Goal: Information Seeking & Learning: Check status

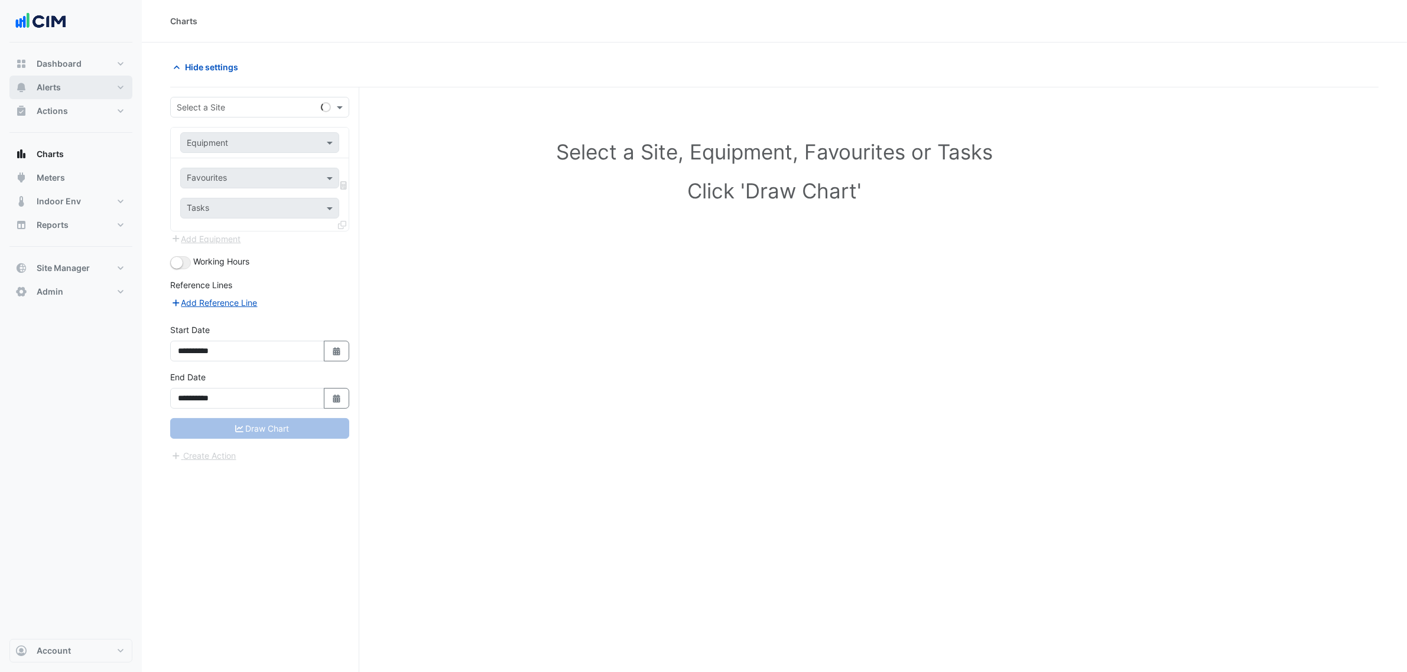
click at [105, 83] on button "Alerts" at bounding box center [70, 88] width 123 height 24
click at [227, 102] on input "text" at bounding box center [248, 108] width 142 height 12
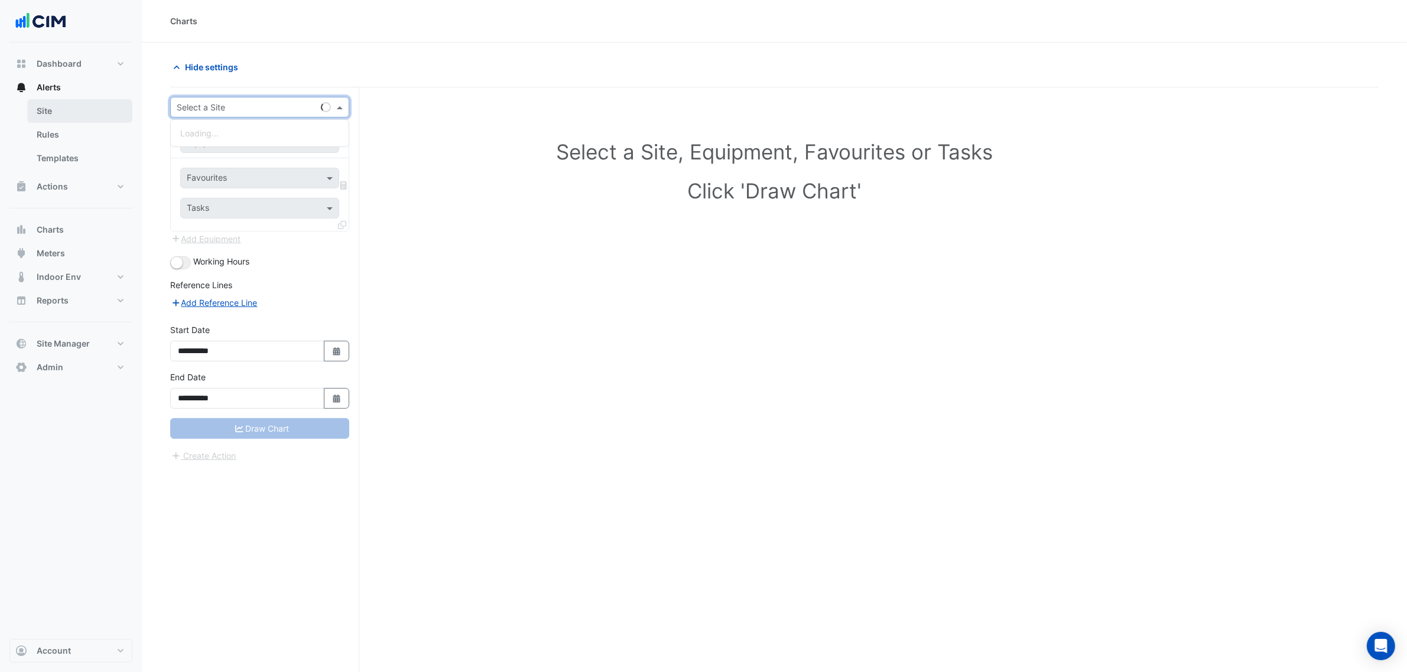
click at [96, 109] on link "Site" at bounding box center [79, 111] width 105 height 24
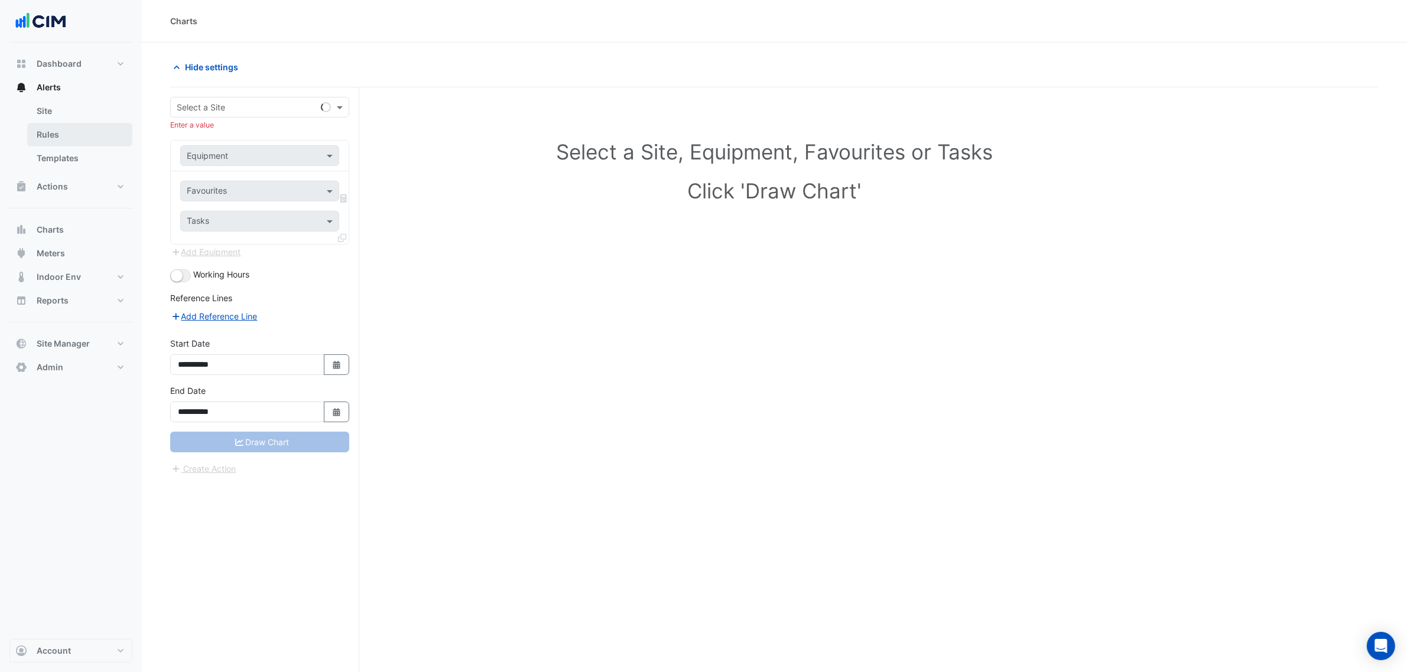
click at [99, 127] on link "Rules" at bounding box center [79, 135] width 105 height 24
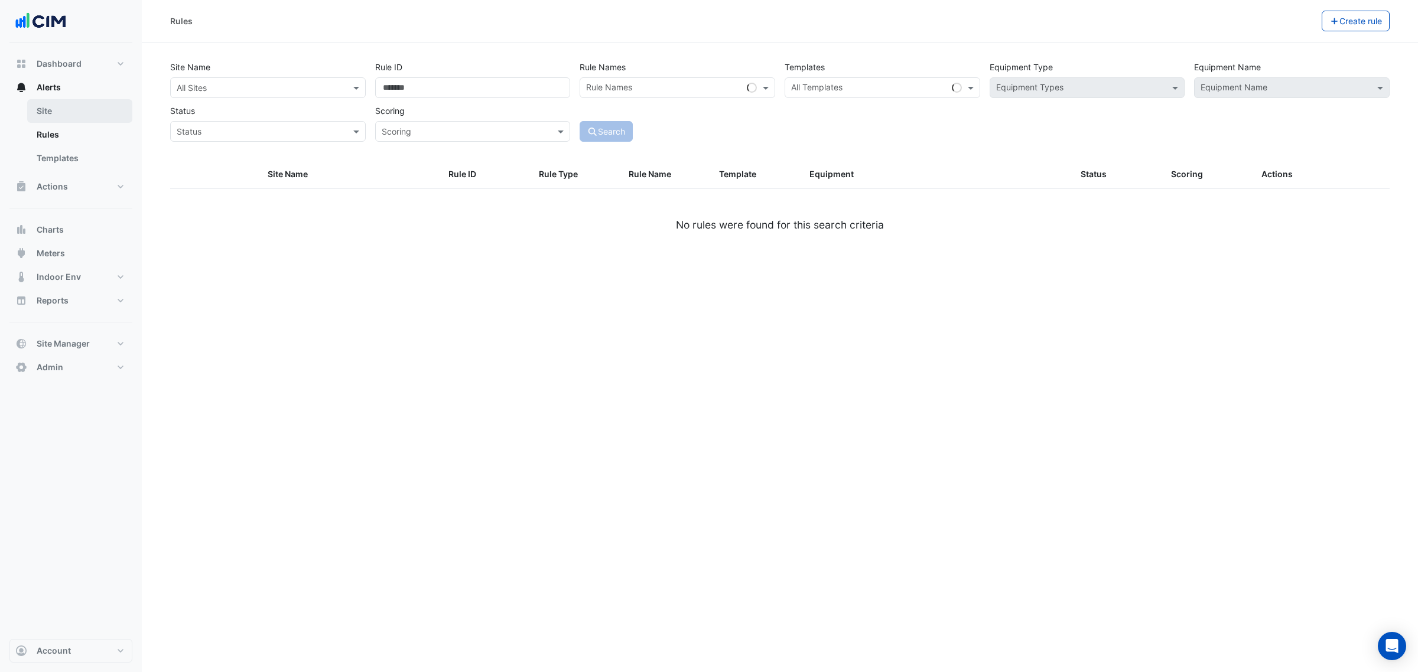
click at [89, 114] on link "Site" at bounding box center [79, 111] width 105 height 24
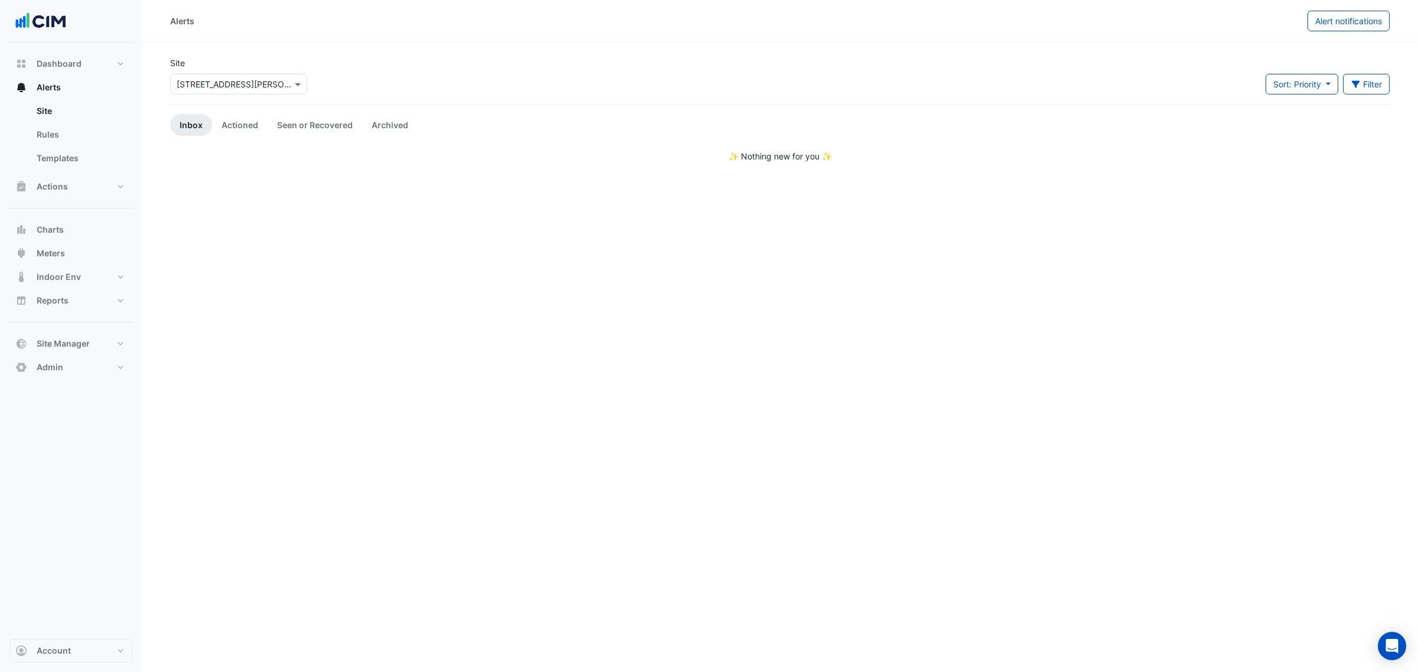
click at [217, 87] on input "text" at bounding box center [227, 85] width 100 height 12
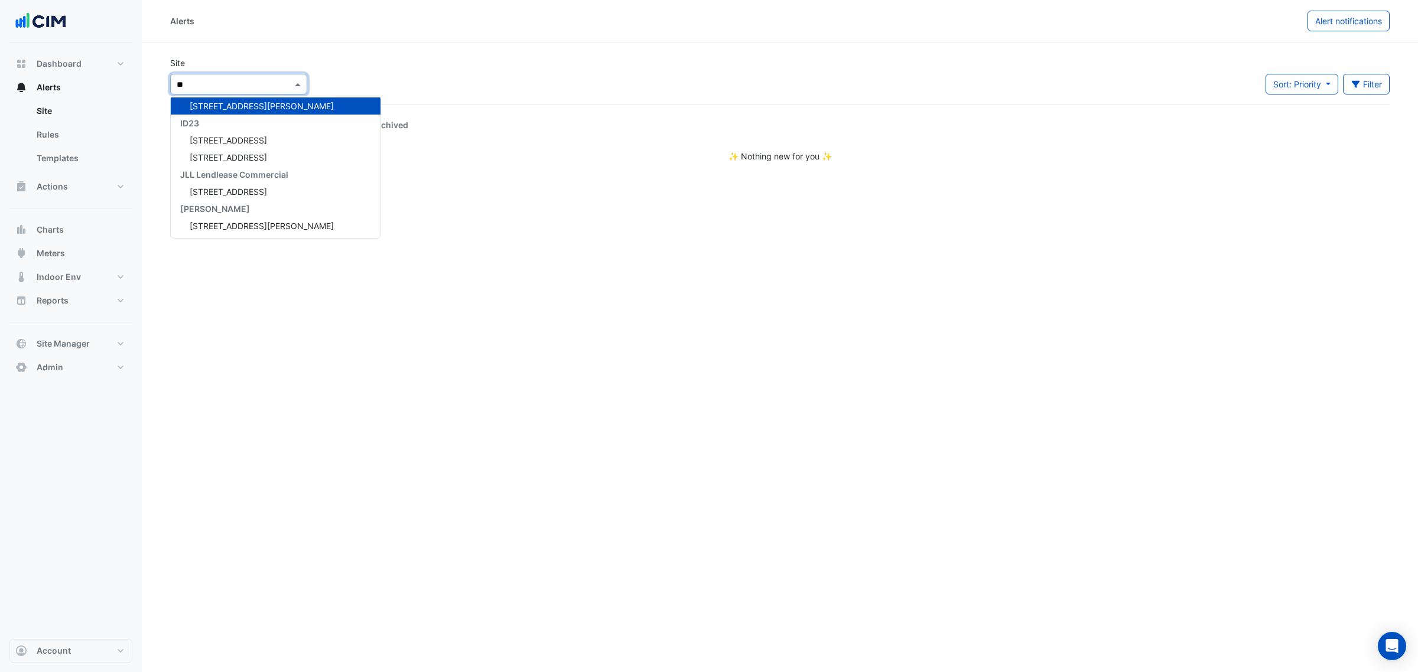
type input "**"
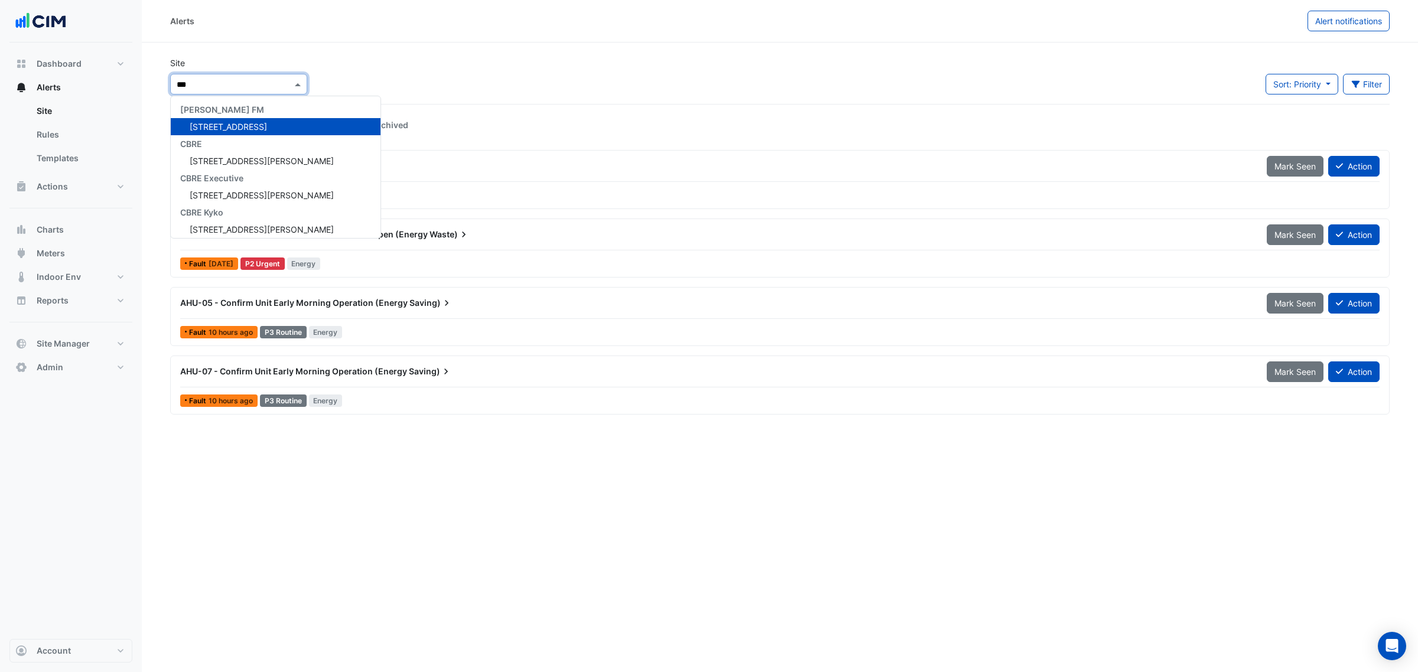
type input "****"
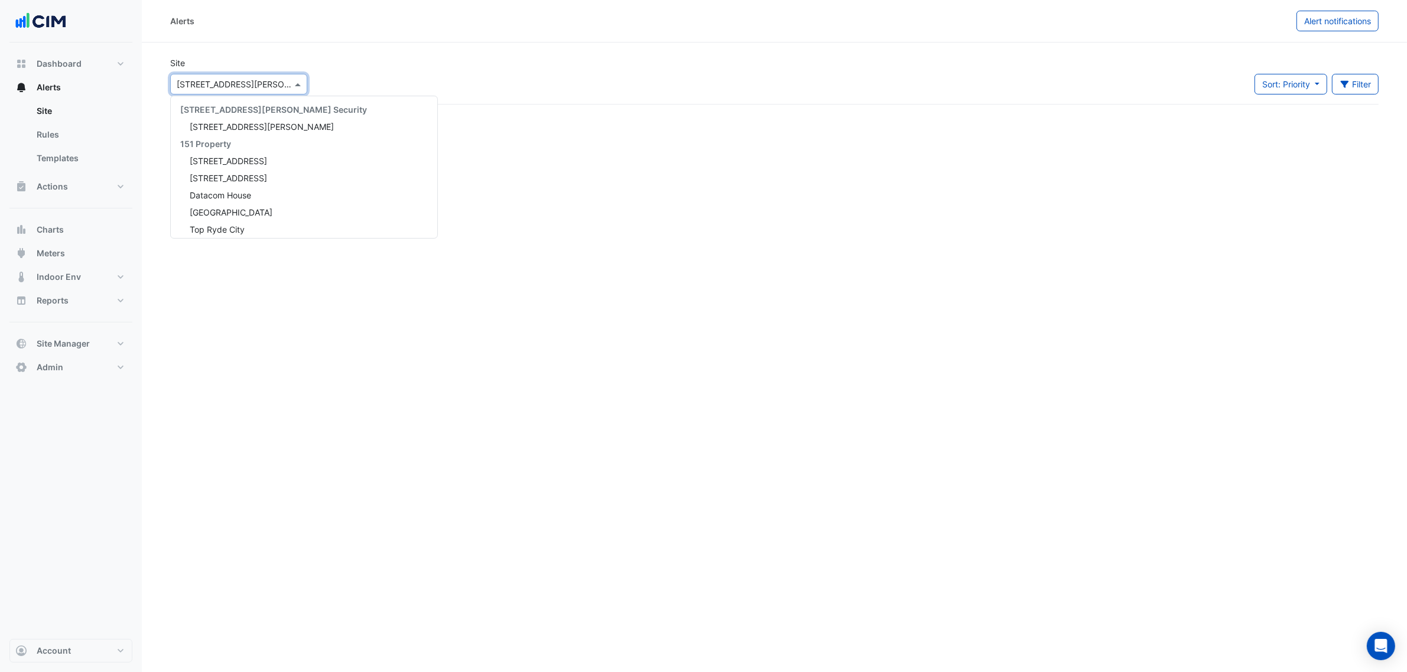
scroll to position [2110, 0]
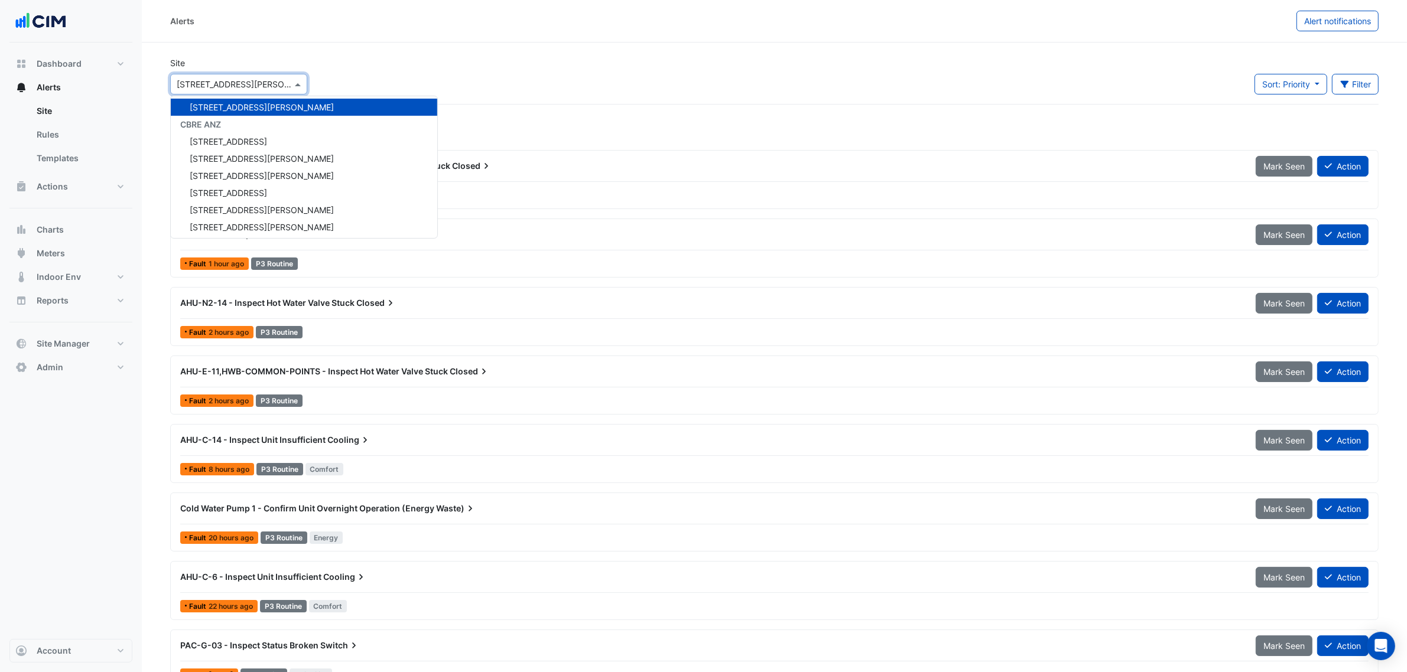
click at [399, 34] on div "Alerts Alert notifications" at bounding box center [774, 21] width 1265 height 43
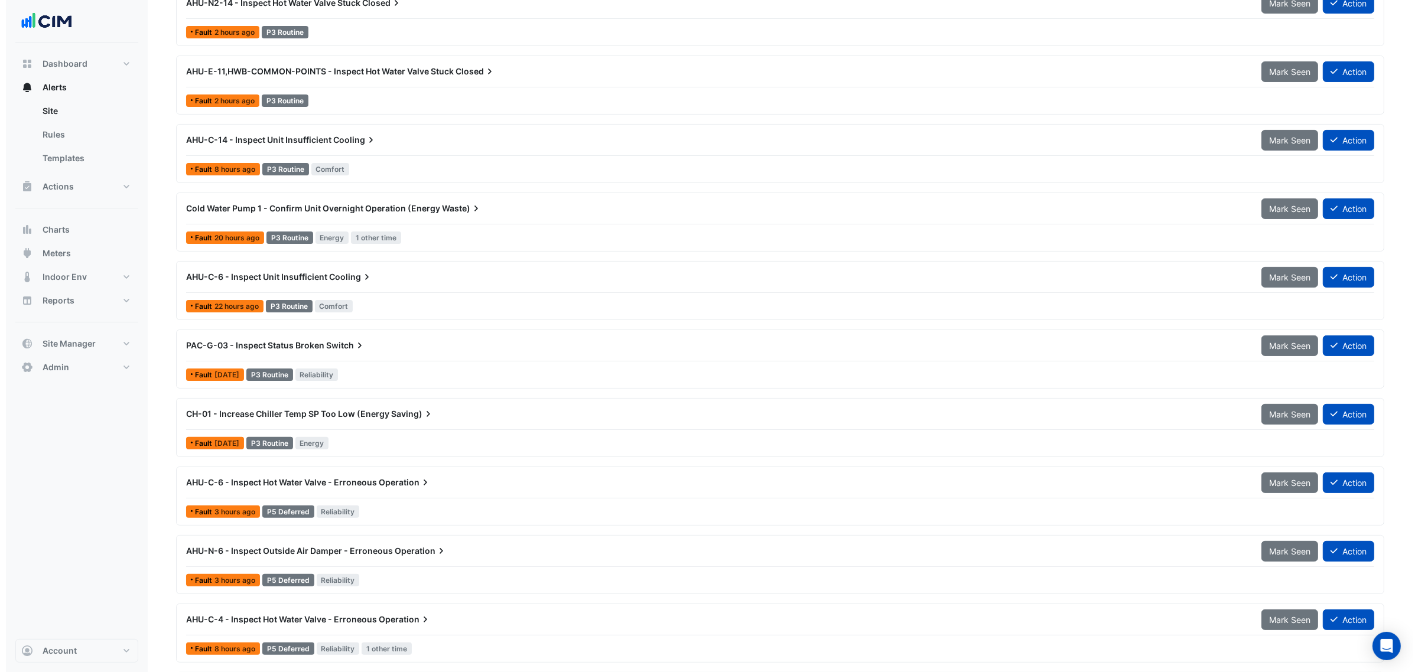
scroll to position [492, 0]
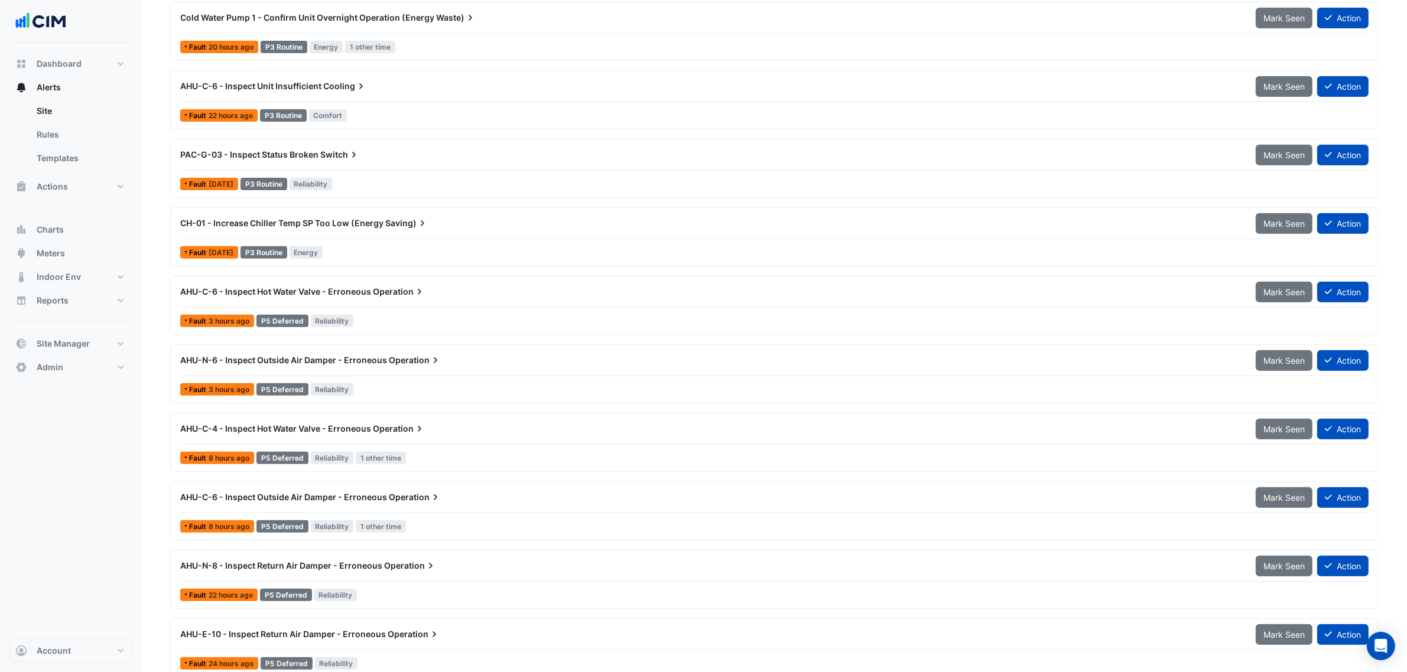
drag, startPoint x: 352, startPoint y: 227, endPoint x: 448, endPoint y: 237, distance: 96.2
click at [450, 234] on div "CH-01 - Increase Chiller Temp SP Too Low (Energy Saving)" at bounding box center [710, 223] width 1075 height 21
click at [415, 246] on div "Fault [DATE] P3 Routine Energy" at bounding box center [774, 252] width 1191 height 17
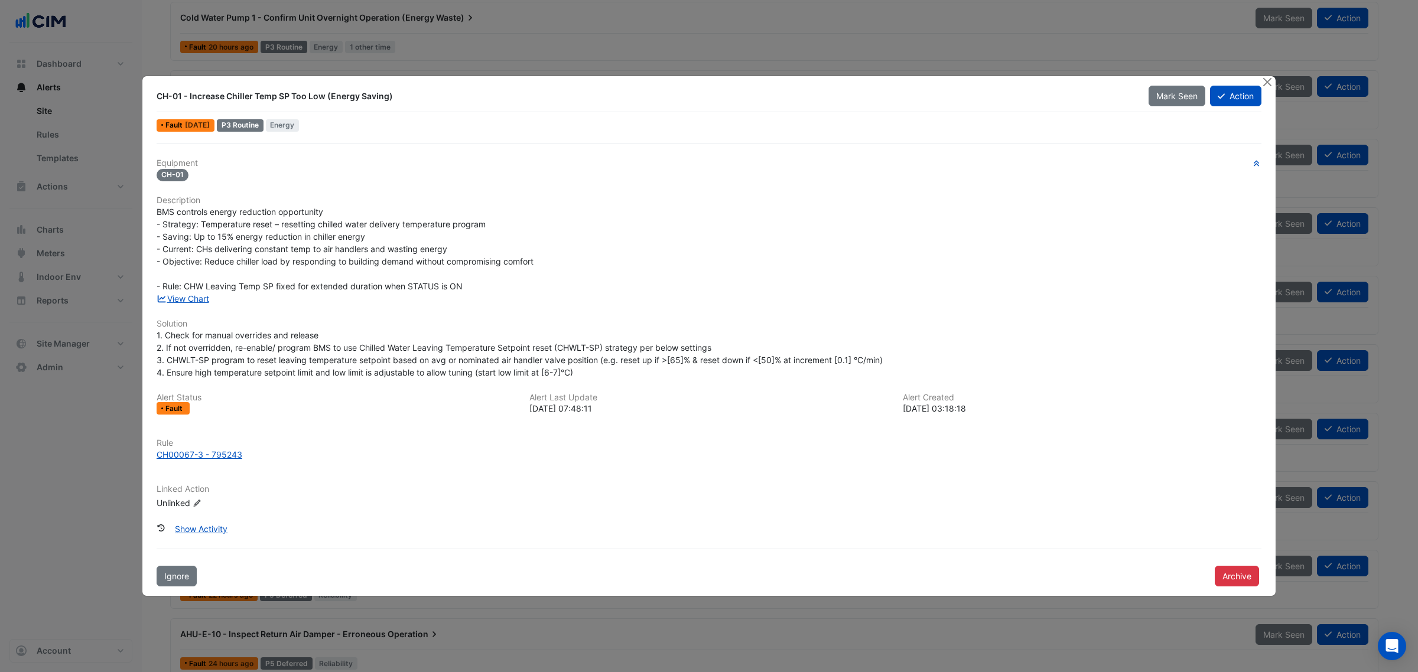
drag, startPoint x: 226, startPoint y: 119, endPoint x: 266, endPoint y: 126, distance: 40.7
click at [264, 126] on div "P3 Routine" at bounding box center [240, 125] width 47 height 12
click at [220, 250] on span "BMS controls energy reduction opportunity - Strategy: Temperature reset – reset…" at bounding box center [345, 249] width 377 height 84
click at [225, 249] on span "BMS controls energy reduction opportunity - Strategy: Temperature reset – reset…" at bounding box center [345, 249] width 377 height 84
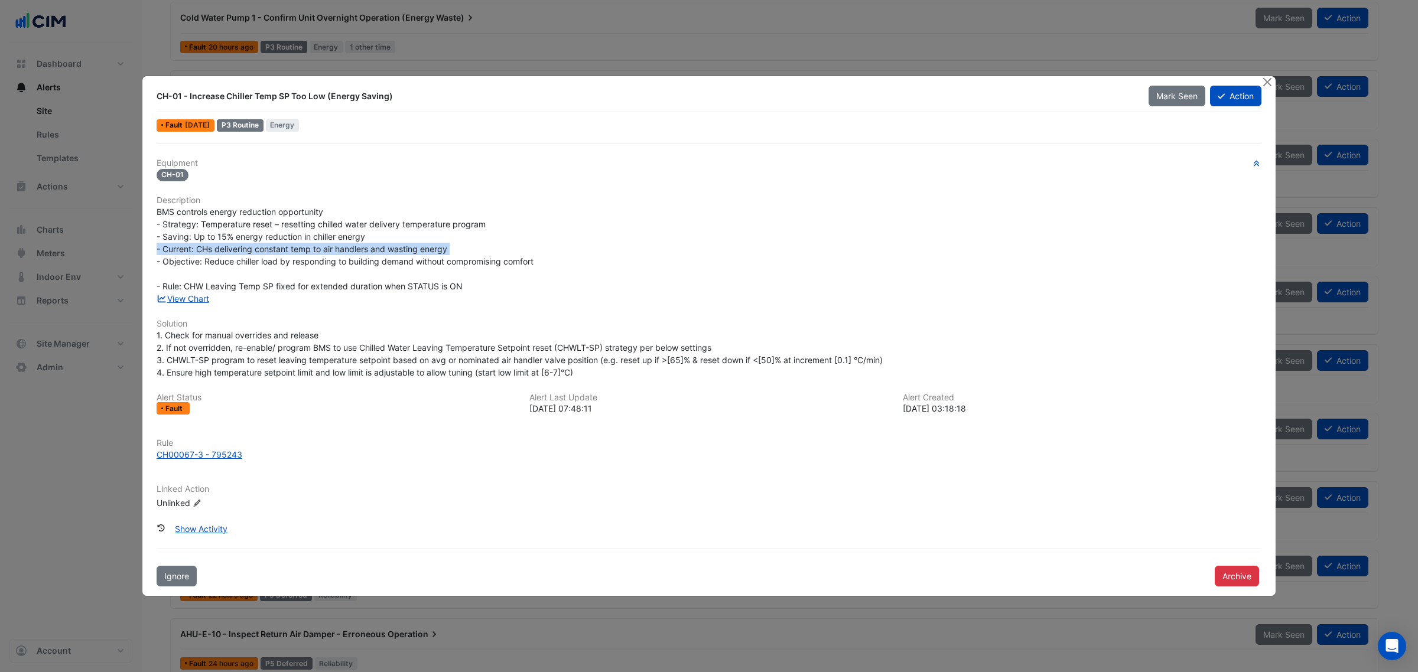
click at [225, 249] on span "BMS controls energy reduction opportunity - Strategy: Temperature reset – reset…" at bounding box center [345, 249] width 377 height 84
click at [302, 265] on span "BMS controls energy reduction opportunity - Strategy: Temperature reset – reset…" at bounding box center [345, 249] width 377 height 84
drag, startPoint x: 199, startPoint y: 526, endPoint x: 204, endPoint y: 518, distance: 9.3
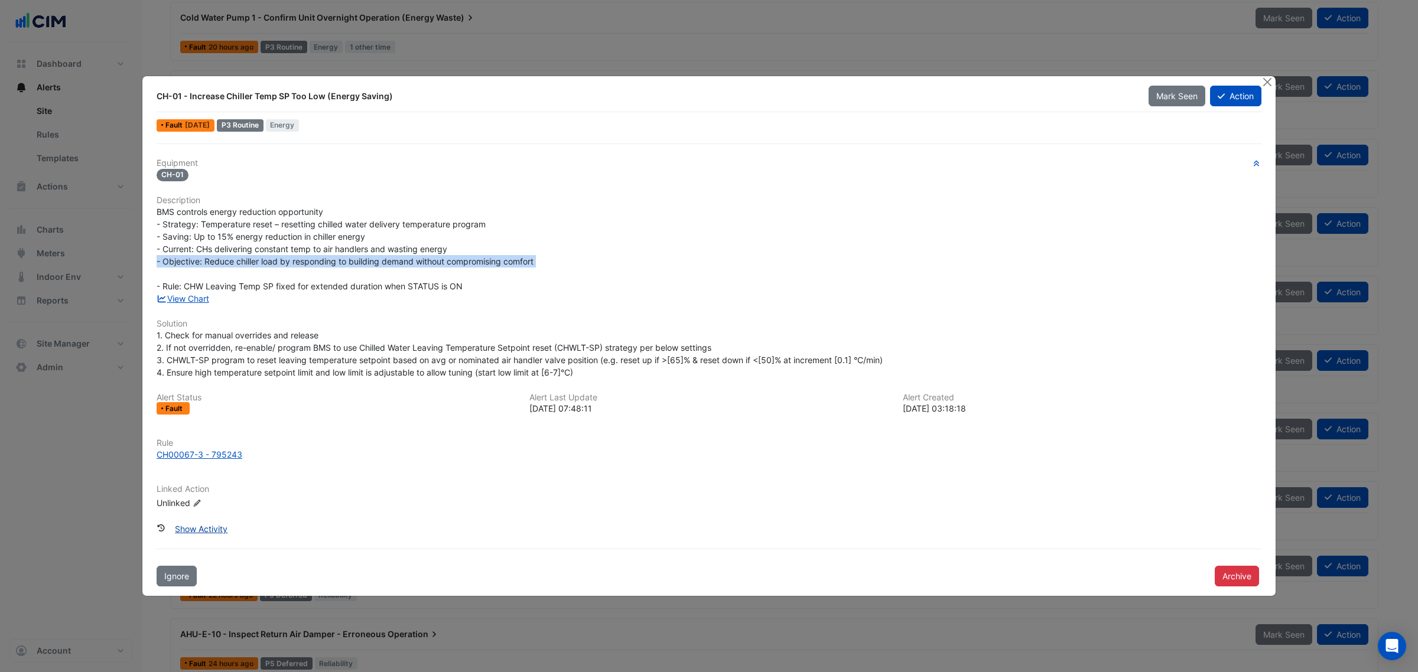
click at [199, 527] on button "Show Activity" at bounding box center [201, 529] width 68 height 21
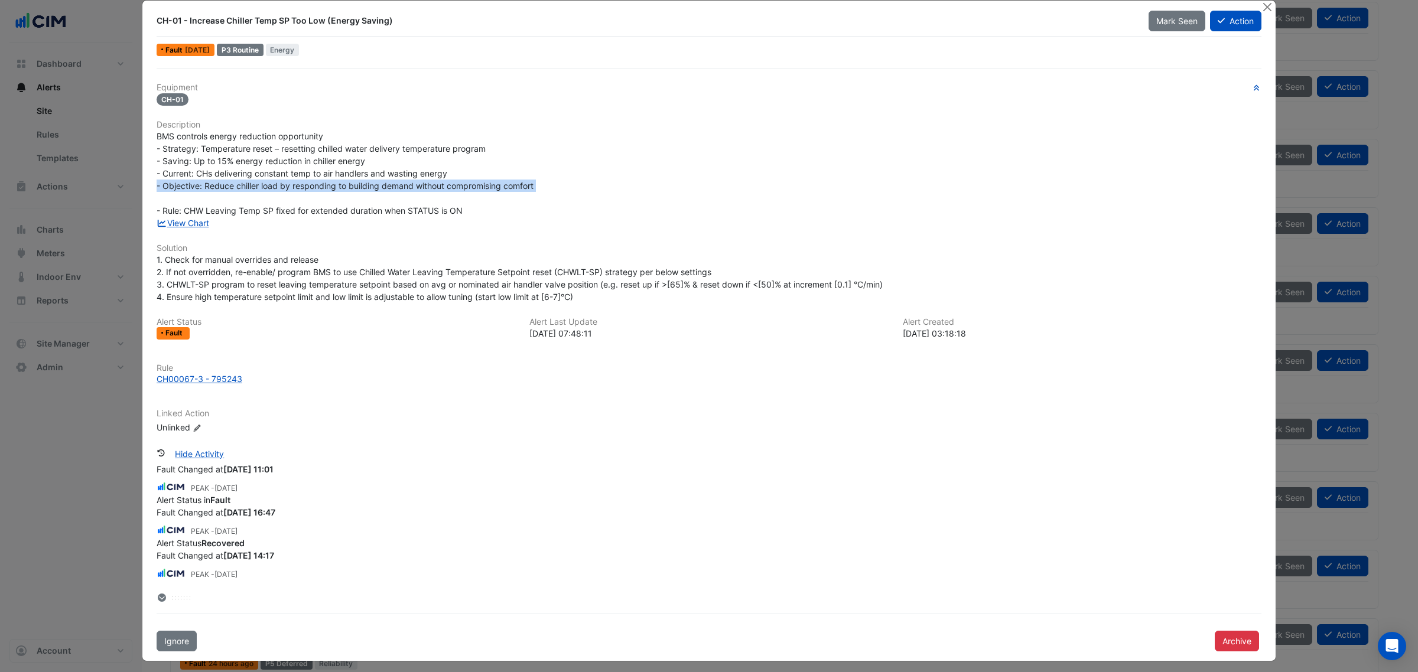
scroll to position [22, 0]
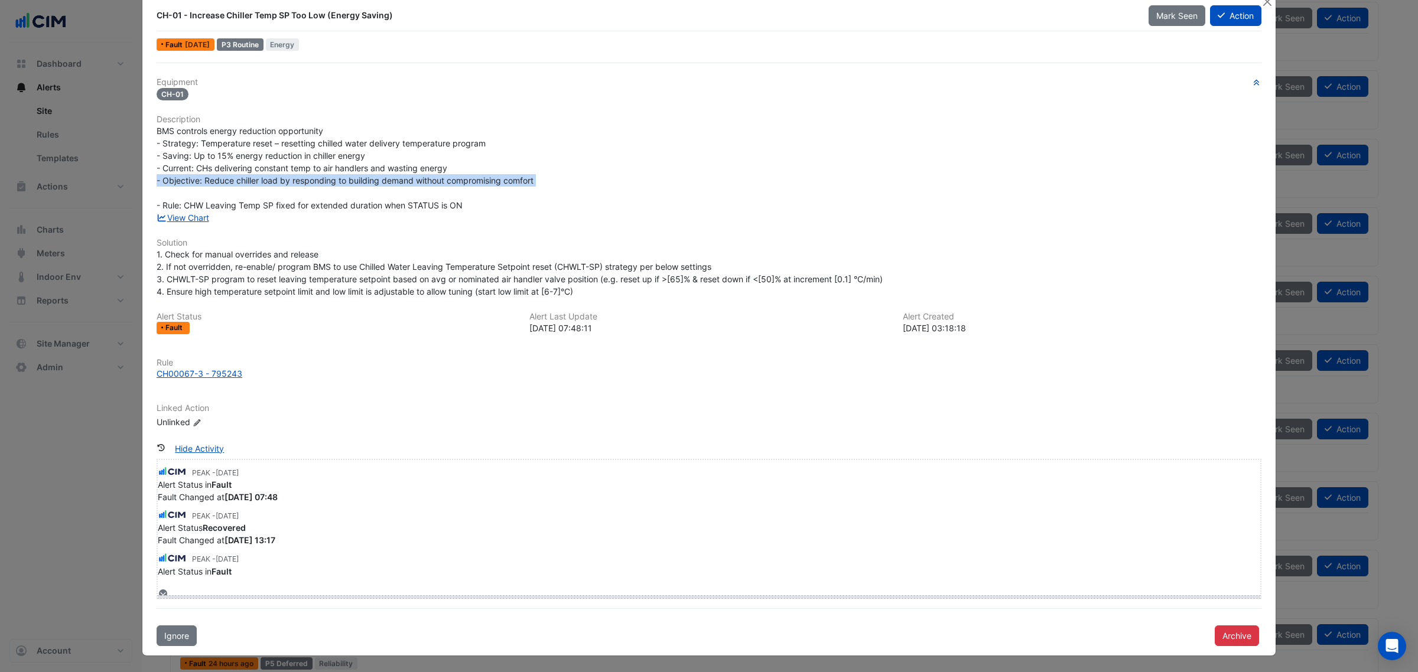
drag, startPoint x: 178, startPoint y: 591, endPoint x: 181, endPoint y: 695, distance: 103.4
click at [181, 672] on html "Alerts Alert notifications Site Select a Site × [STREET_ADDRESS][PERSON_NAME] S…" at bounding box center [709, 131] width 1418 height 1247
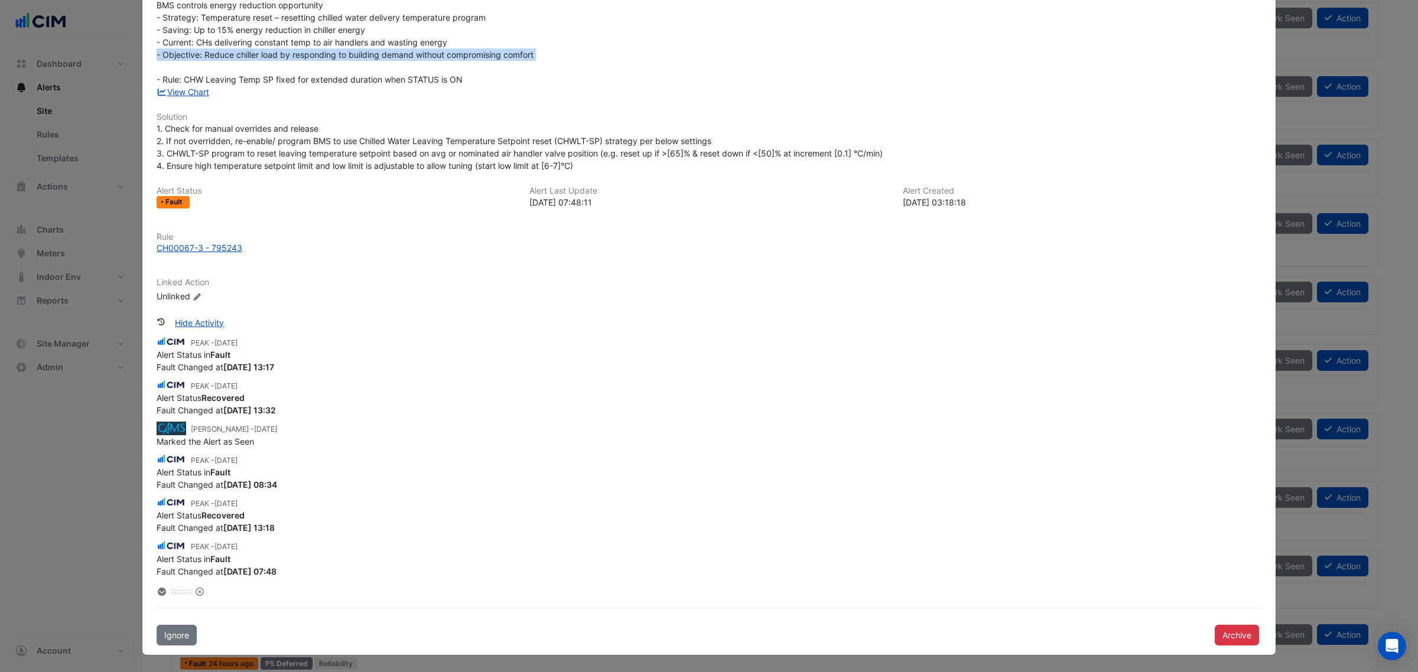
scroll to position [295, 0]
drag, startPoint x: 189, startPoint y: 421, endPoint x: 323, endPoint y: 417, distance: 133.6
click at [277, 422] on small "[PERSON_NAME] - [DATE]" at bounding box center [234, 427] width 86 height 11
click at [198, 435] on span "Marked the Alert as Seen" at bounding box center [205, 440] width 97 height 10
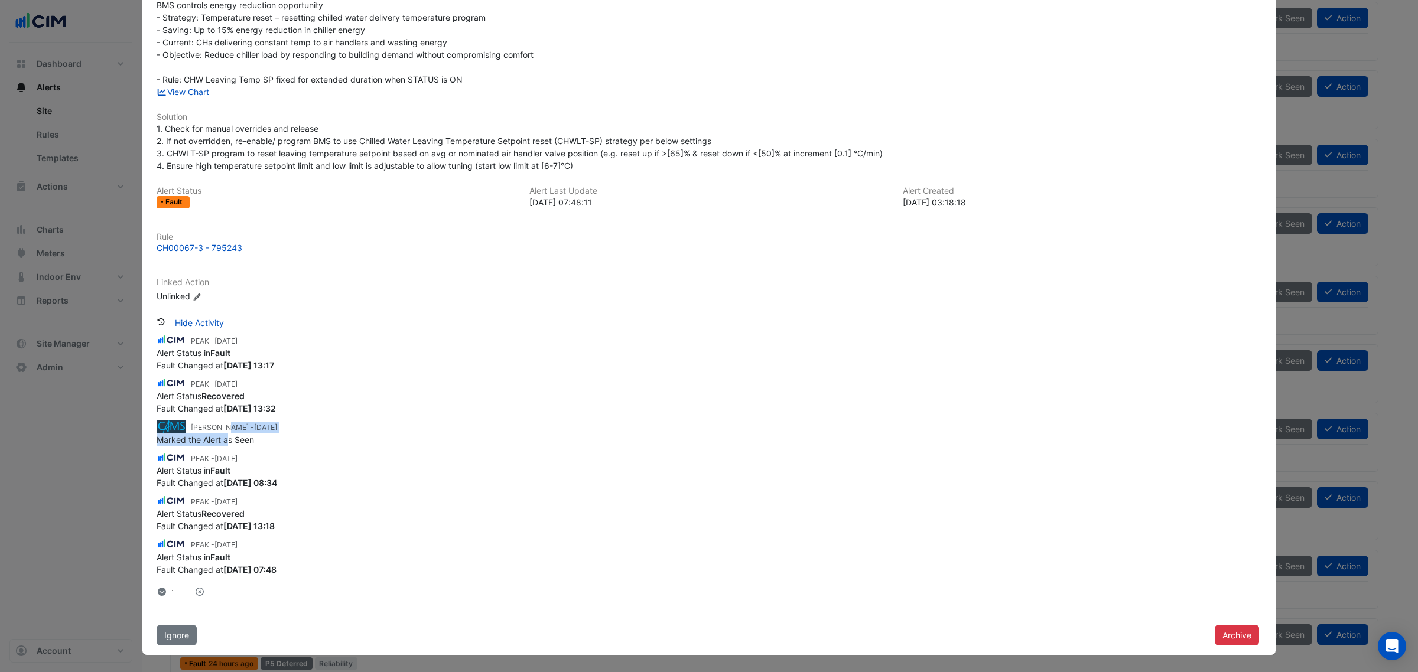
drag, startPoint x: 194, startPoint y: 426, endPoint x: 175, endPoint y: 423, distance: 18.6
click at [219, 427] on app-ticket-change-history "[PERSON_NAME] - [DATE] Marked the Alert as Seen" at bounding box center [709, 433] width 1105 height 26
click at [229, 436] on span "Marked the Alert as Seen" at bounding box center [205, 440] width 97 height 10
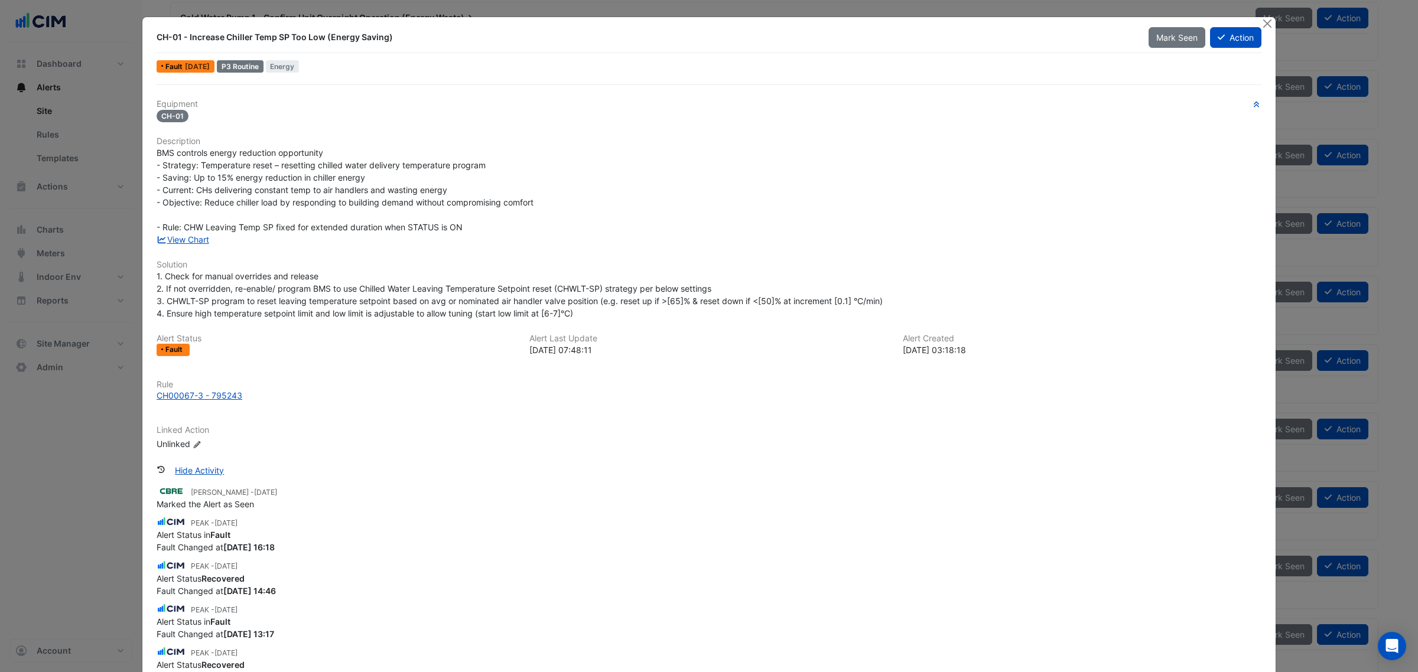
scroll to position [98, 0]
drag, startPoint x: 329, startPoint y: 43, endPoint x: 385, endPoint y: 48, distance: 56.4
click at [385, 47] on div "CH-01 - Increase Chiller Temp SP Too Low (Energy Saving)" at bounding box center [645, 37] width 992 height 21
click at [181, 389] on div "CH00067-3 - 795243" at bounding box center [200, 395] width 86 height 12
click at [288, 40] on div "CH-01 - Increase Chiller Temp SP Too Low (Energy Saving)" at bounding box center [646, 37] width 978 height 12
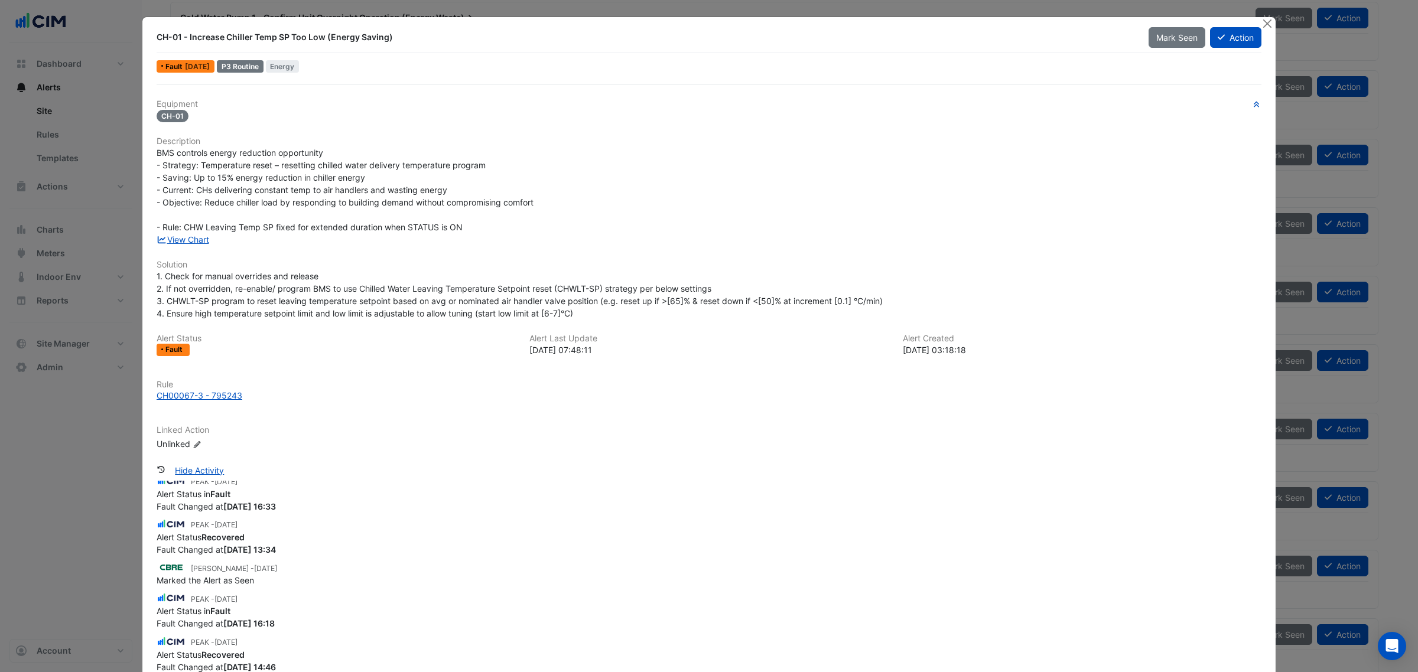
click at [288, 40] on div "CH-01 - Increase Chiller Temp SP Too Low (Energy Saving)" at bounding box center [646, 37] width 978 height 12
click at [1263, 25] on button "Close" at bounding box center [1267, 23] width 12 height 12
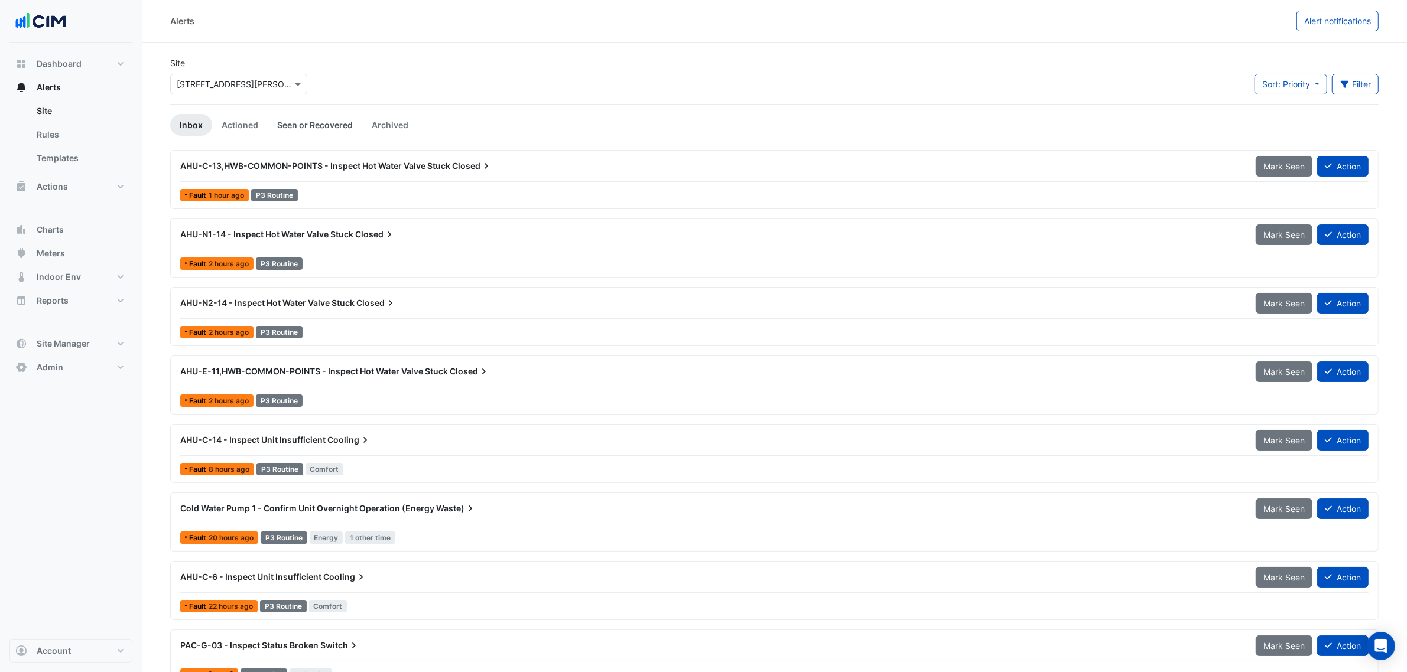
click at [331, 124] on link "Seen or Recovered" at bounding box center [315, 125] width 95 height 22
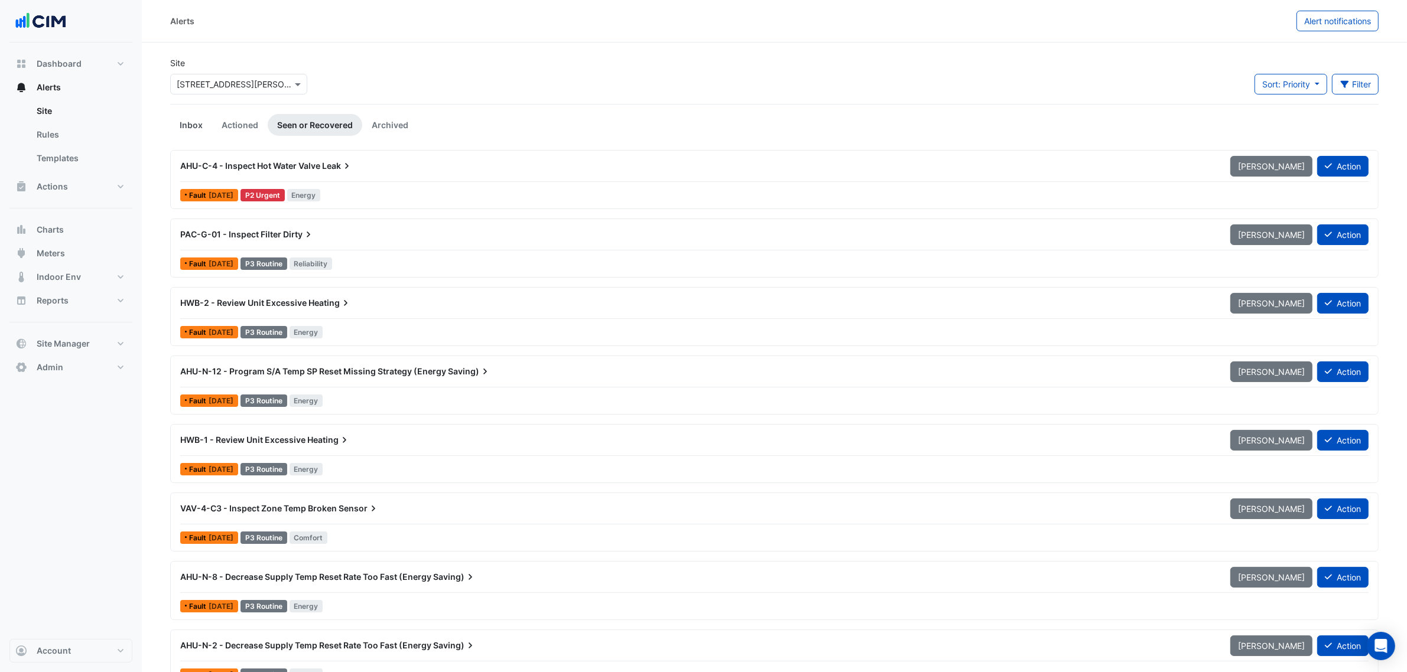
click at [192, 127] on link "Inbox" at bounding box center [191, 125] width 42 height 22
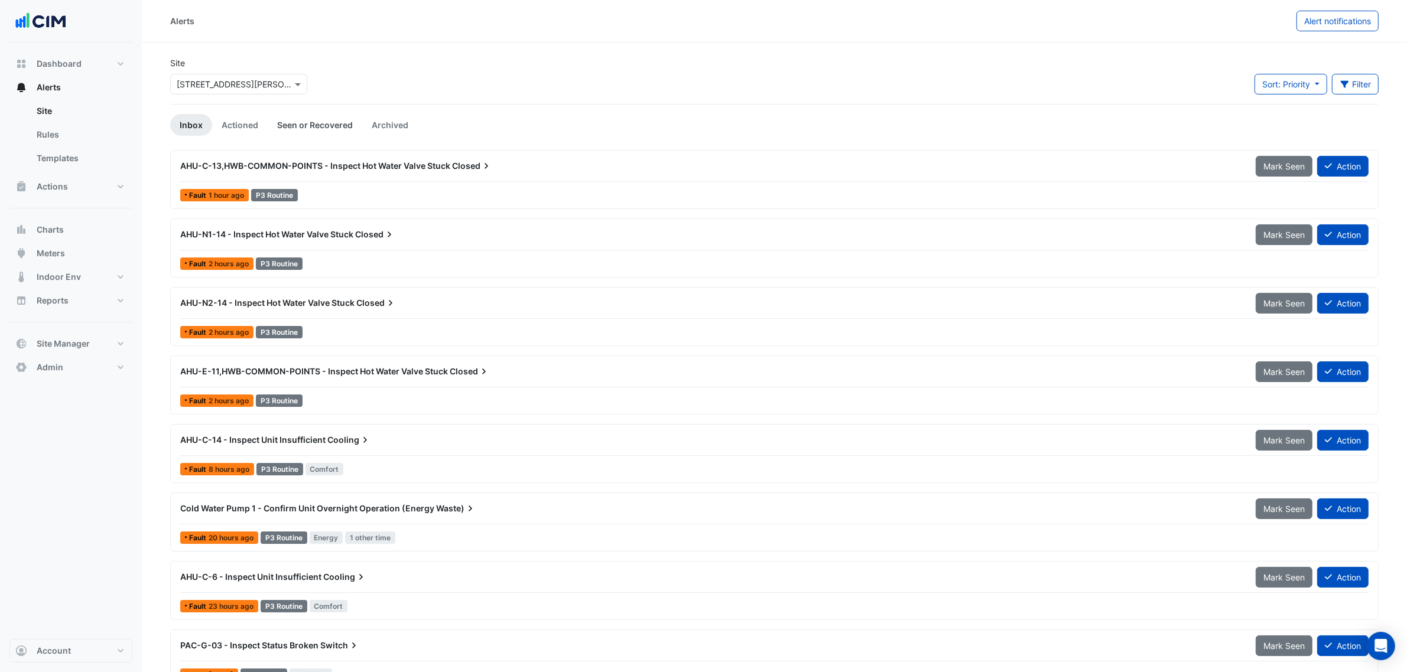
click at [302, 130] on link "Seen or Recovered" at bounding box center [315, 125] width 95 height 22
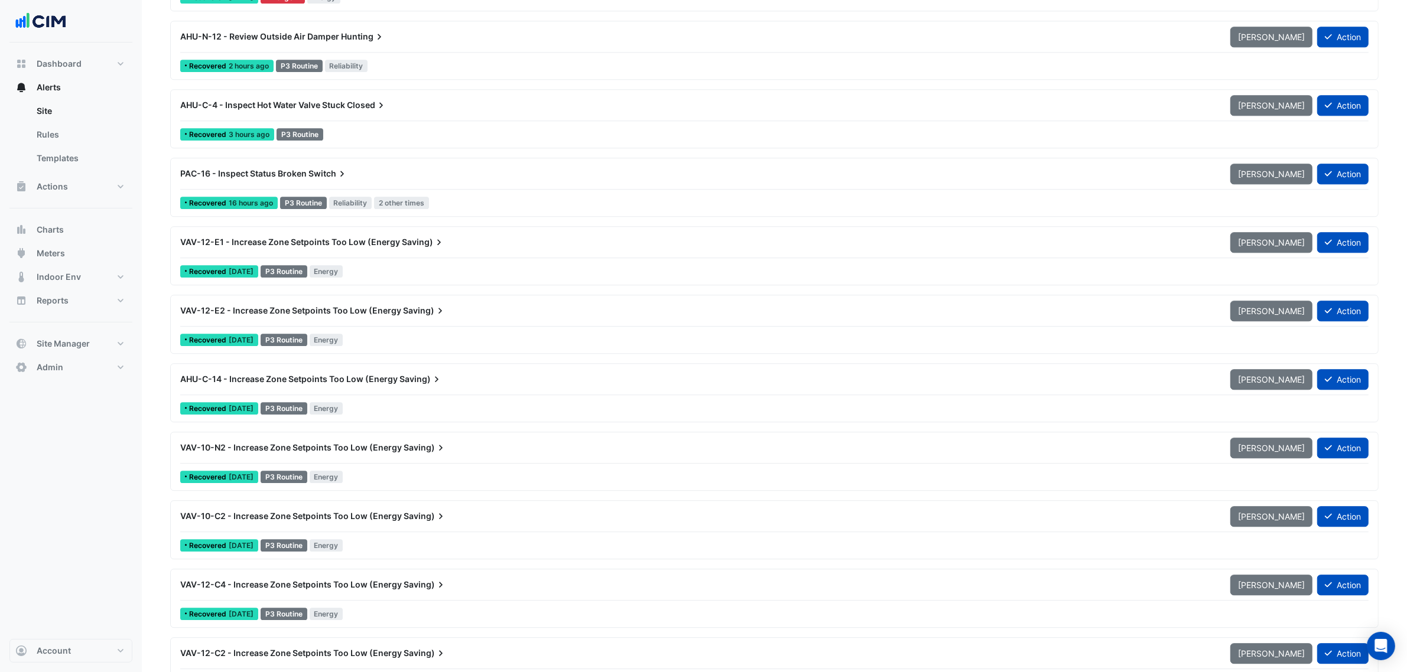
scroll to position [14980, 0]
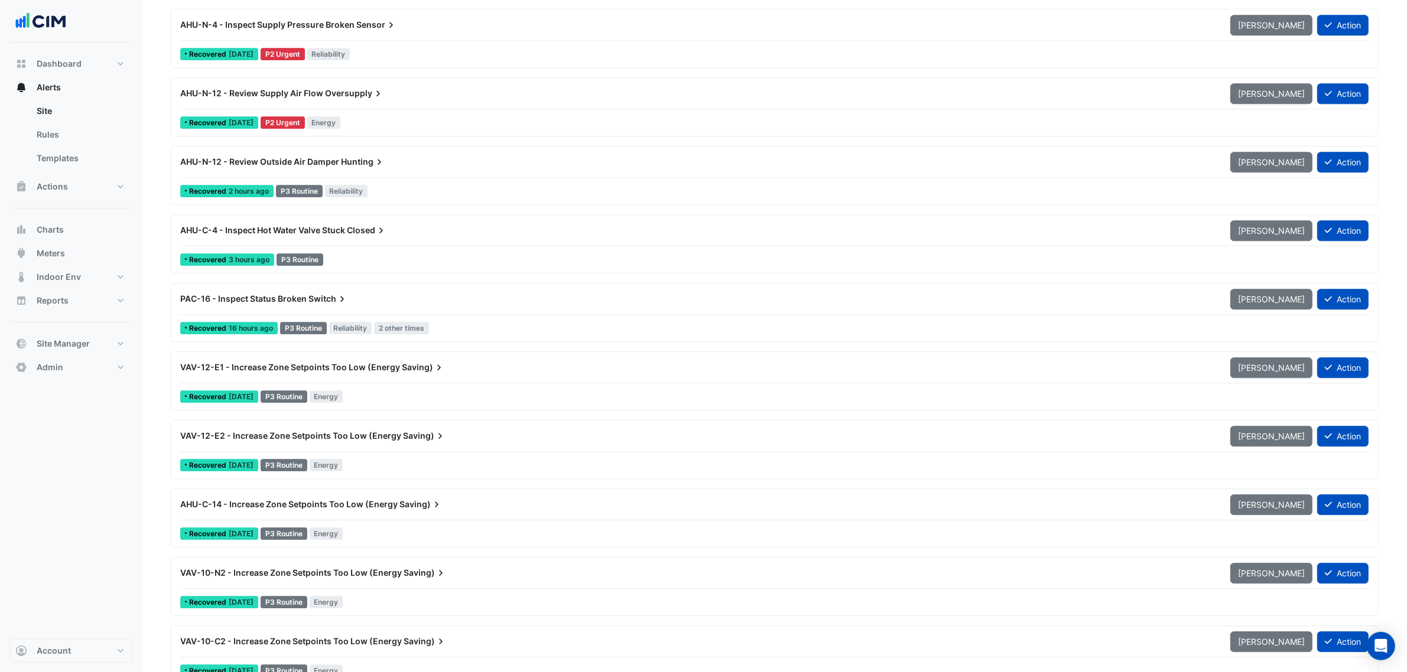
click at [376, 183] on div "AHU-N-12 - Review Outside Air Damper Hunting [PERSON_NAME] Action Recovered 2 h…" at bounding box center [774, 175] width 1198 height 48
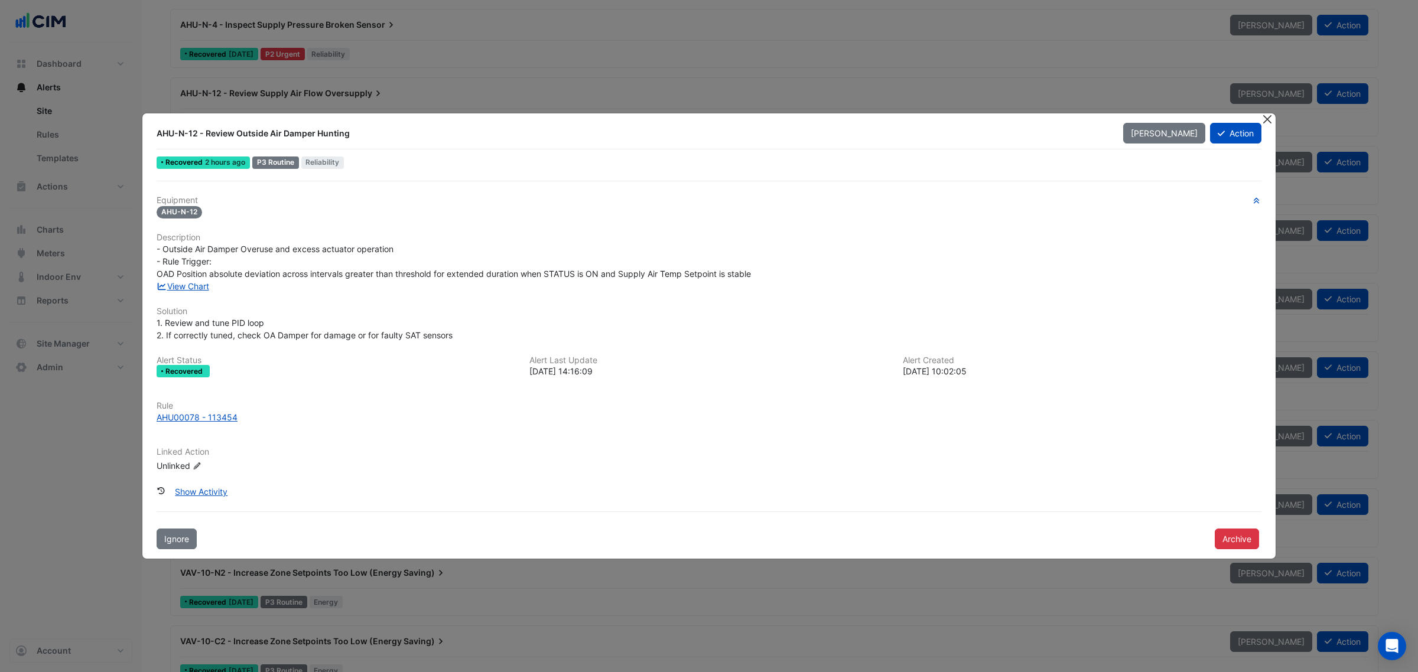
click at [1266, 118] on button "Close" at bounding box center [1267, 119] width 12 height 12
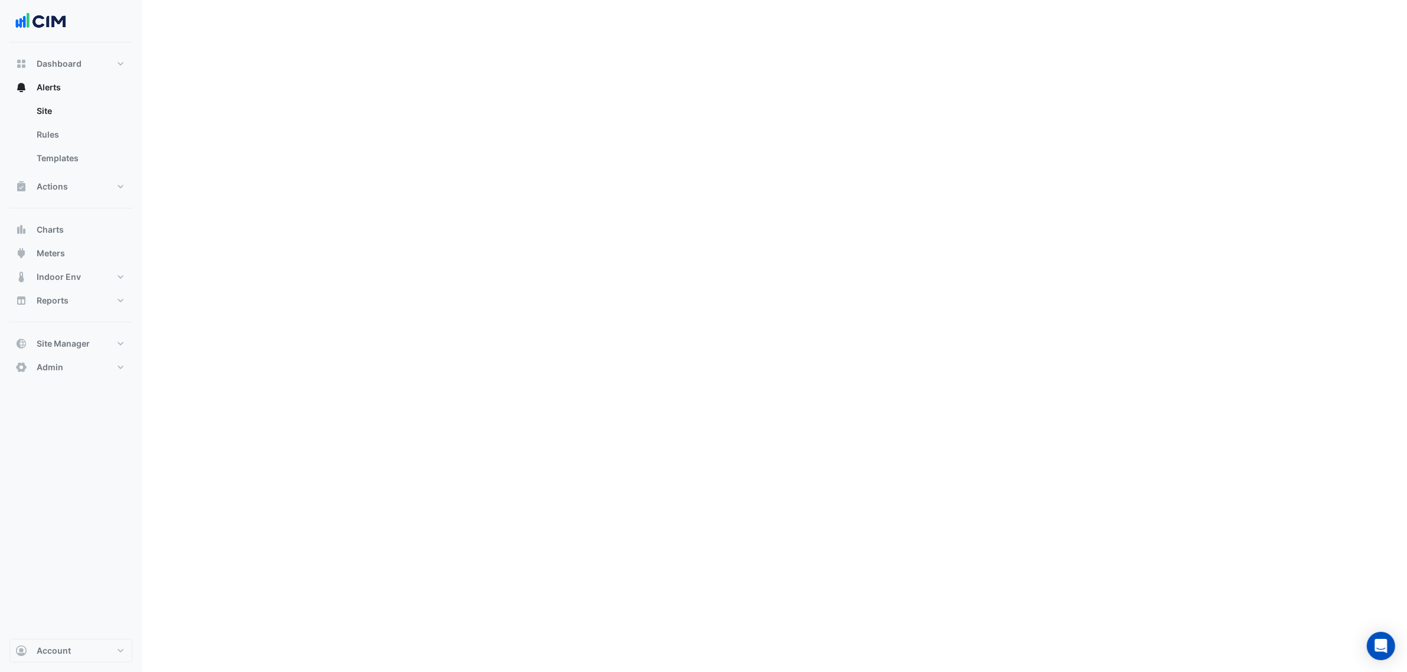
scroll to position [20070, 0]
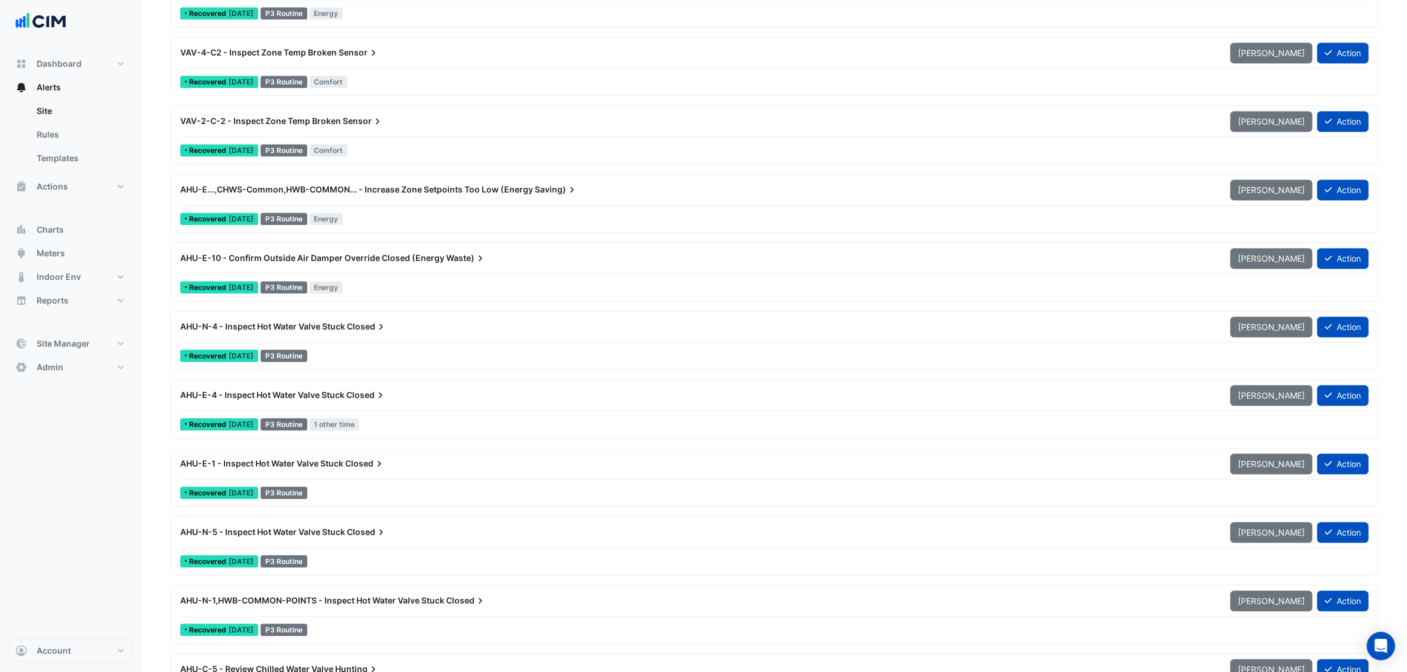
click at [476, 409] on div "AHU-E-4 - Inspect Hot Water Valve Stuck Closed [PERSON_NAME] Action" at bounding box center [774, 398] width 1188 height 27
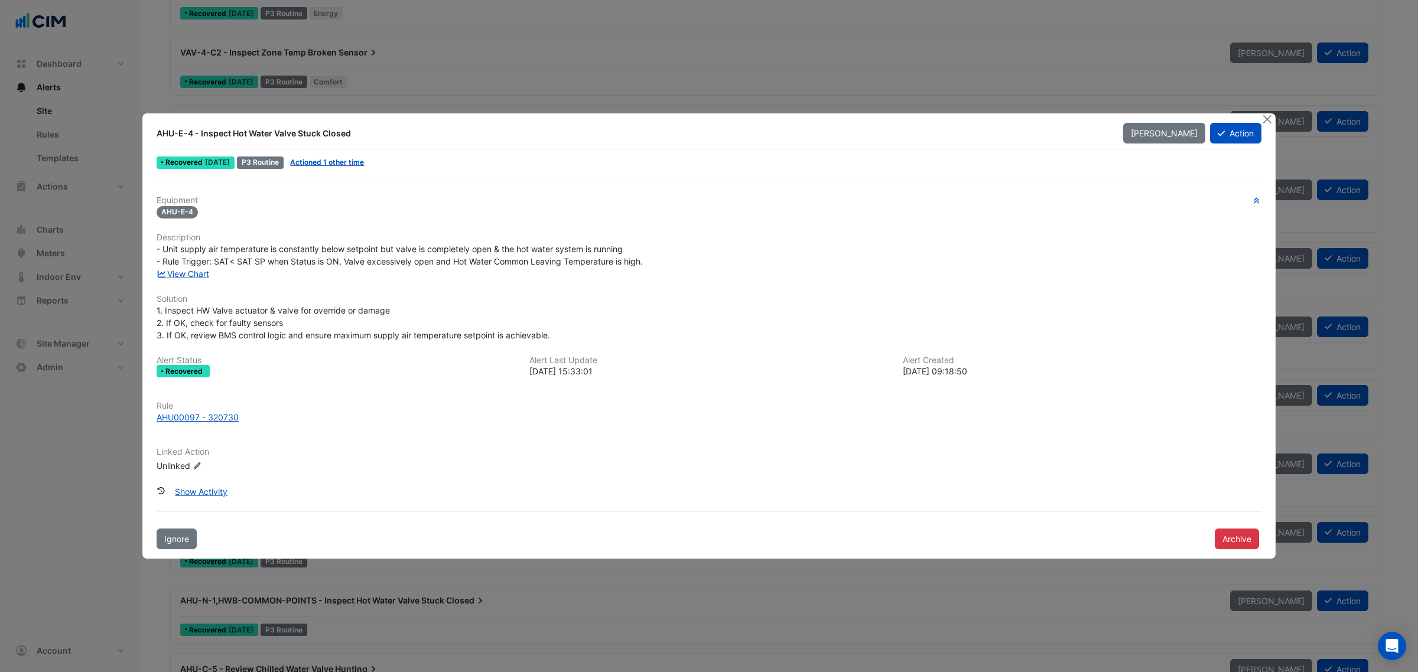
click at [193, 507] on div "Equipment AHU-E-4 Description - Unit supply air temperature is constantly below…" at bounding box center [709, 365] width 1114 height 369
click at [187, 493] on button "Show Activity" at bounding box center [201, 492] width 68 height 21
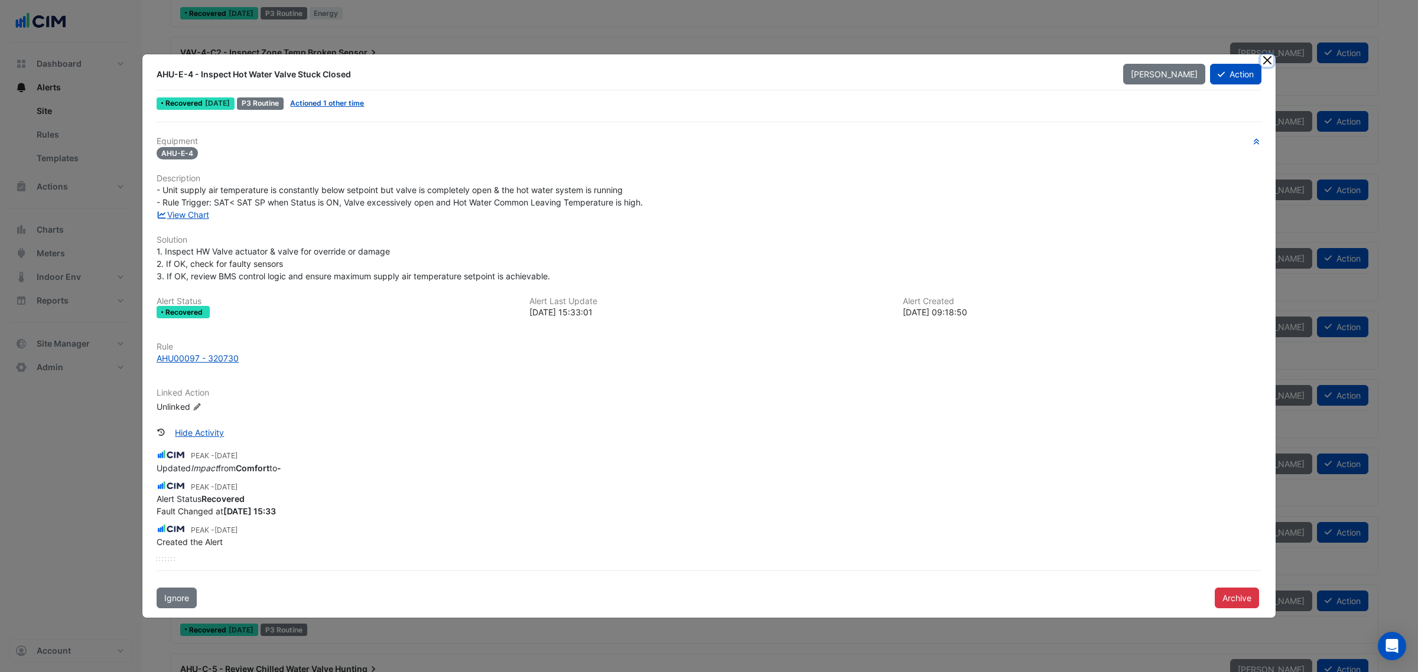
click at [1262, 61] on button "Close" at bounding box center [1267, 60] width 12 height 12
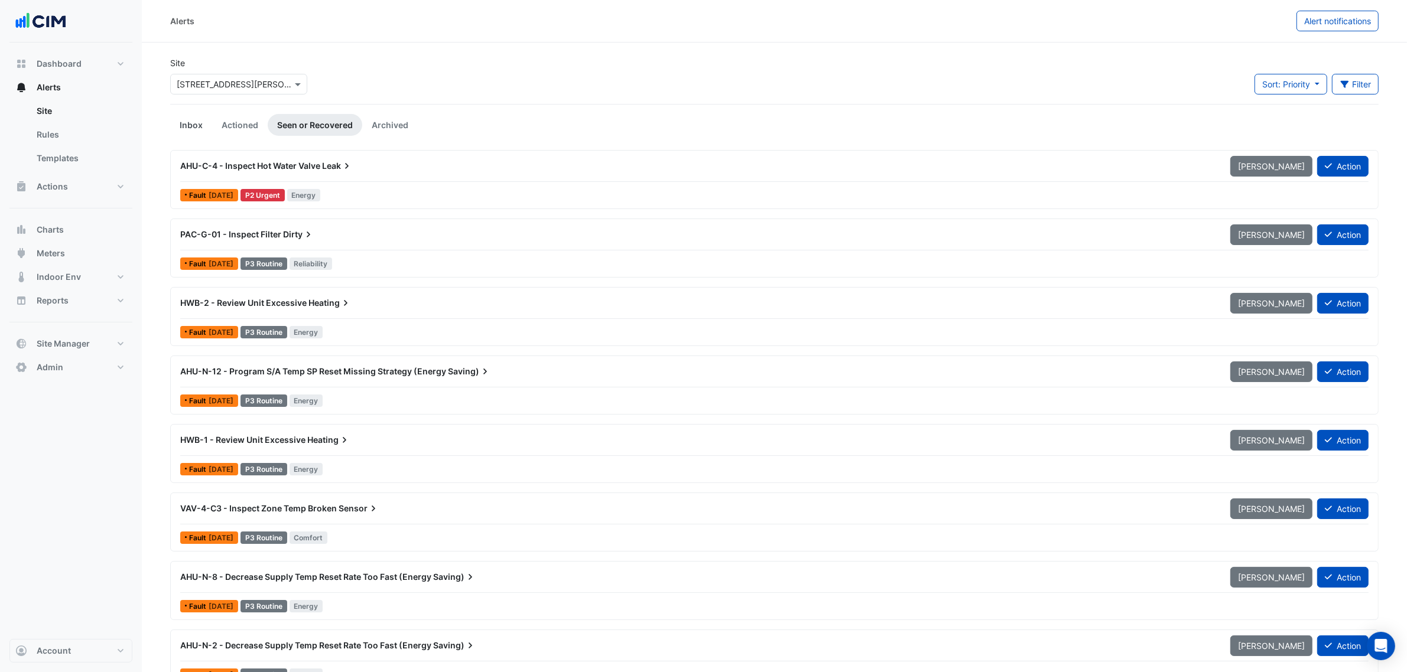
click at [183, 125] on link "Inbox" at bounding box center [191, 125] width 42 height 22
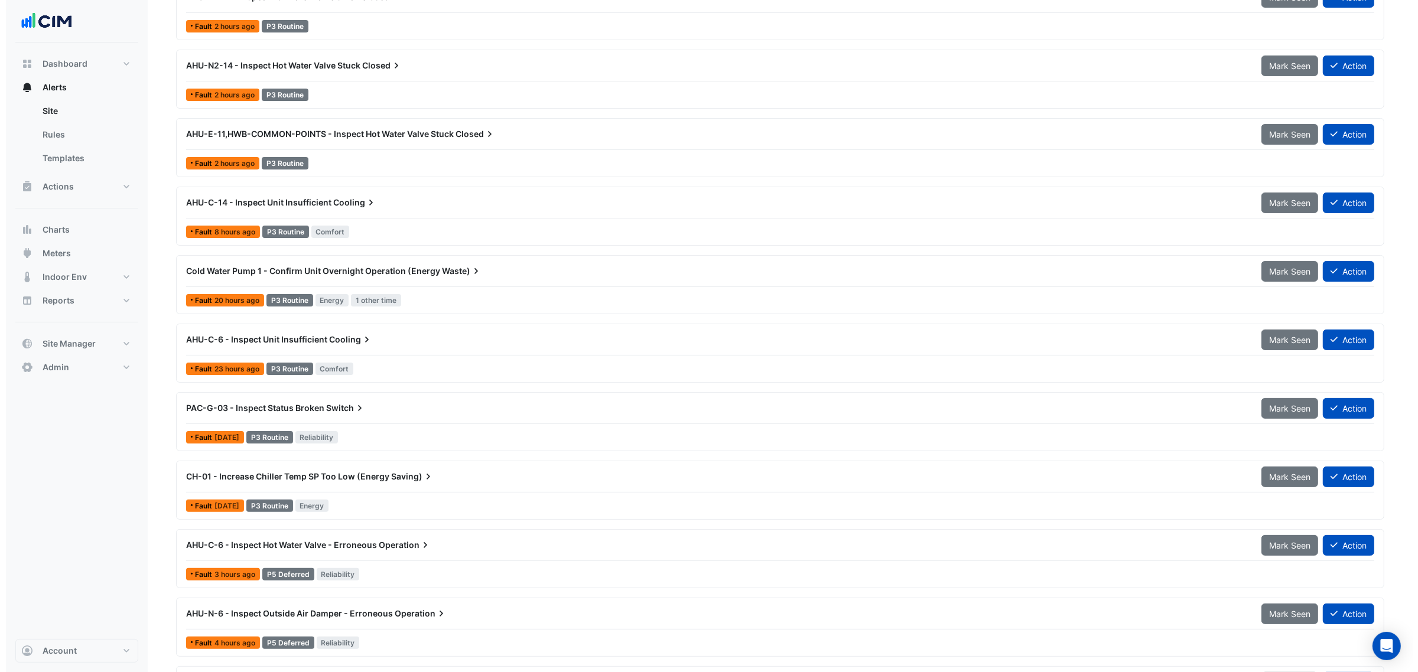
scroll to position [394, 0]
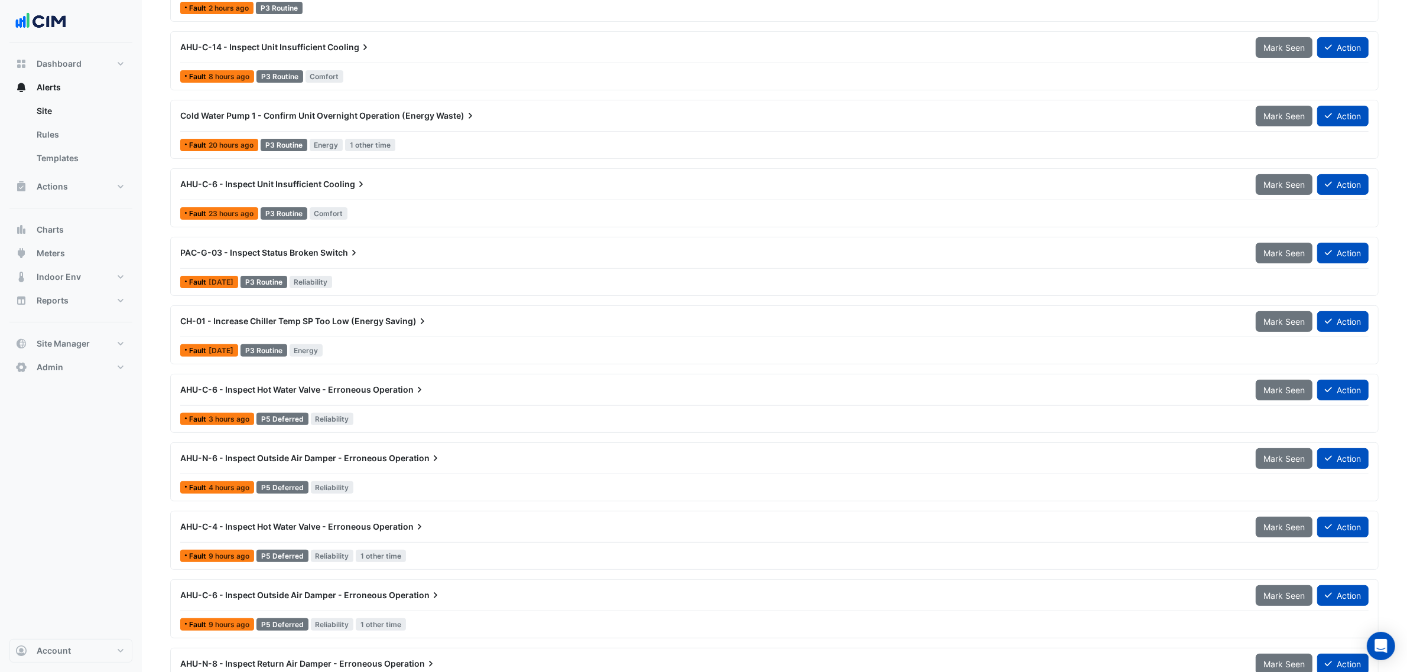
click at [399, 332] on div "CH-01 - Increase Chiller Temp SP Too Low (Energy Saving)" at bounding box center [710, 321] width 1075 height 21
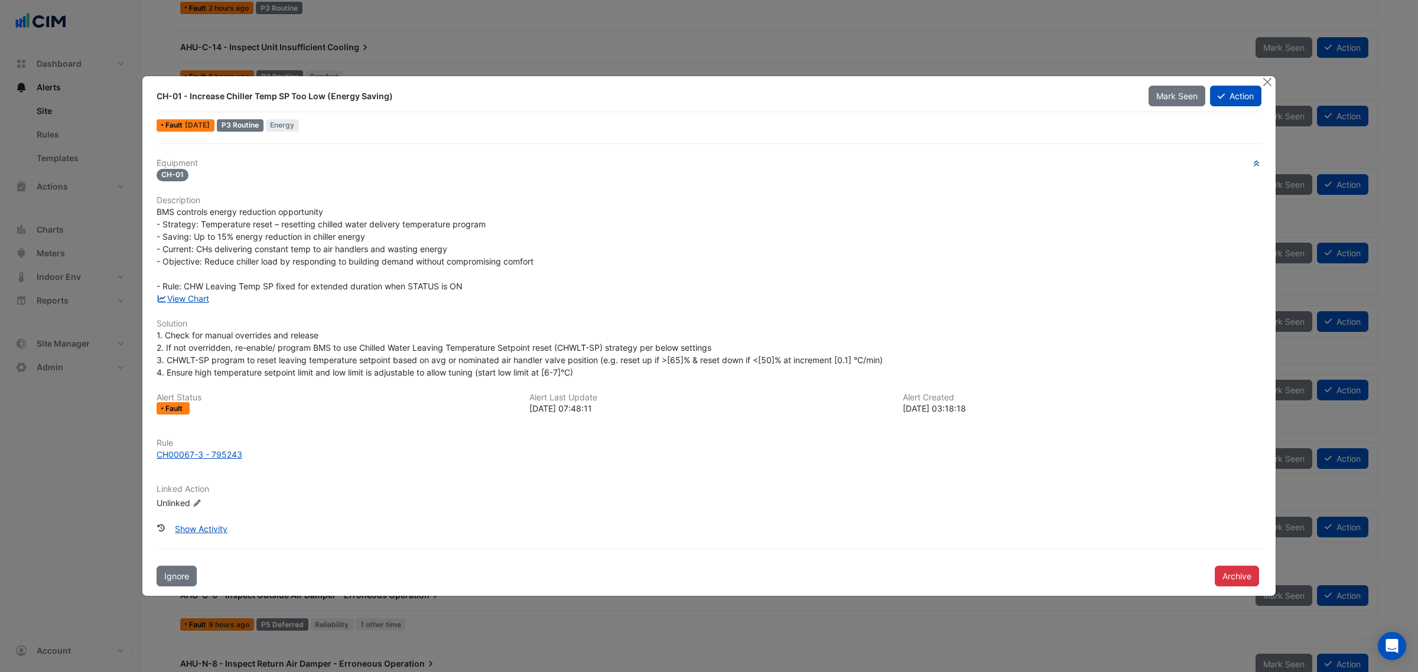
click at [1162, 1] on ngb-modal-window "CH-01 - Increase Chiller Temp SP Too Low (Energy Saving) Mark Seen Action Fault…" at bounding box center [709, 336] width 1418 height 672
click at [229, 523] on button "Show Activity" at bounding box center [201, 529] width 68 height 21
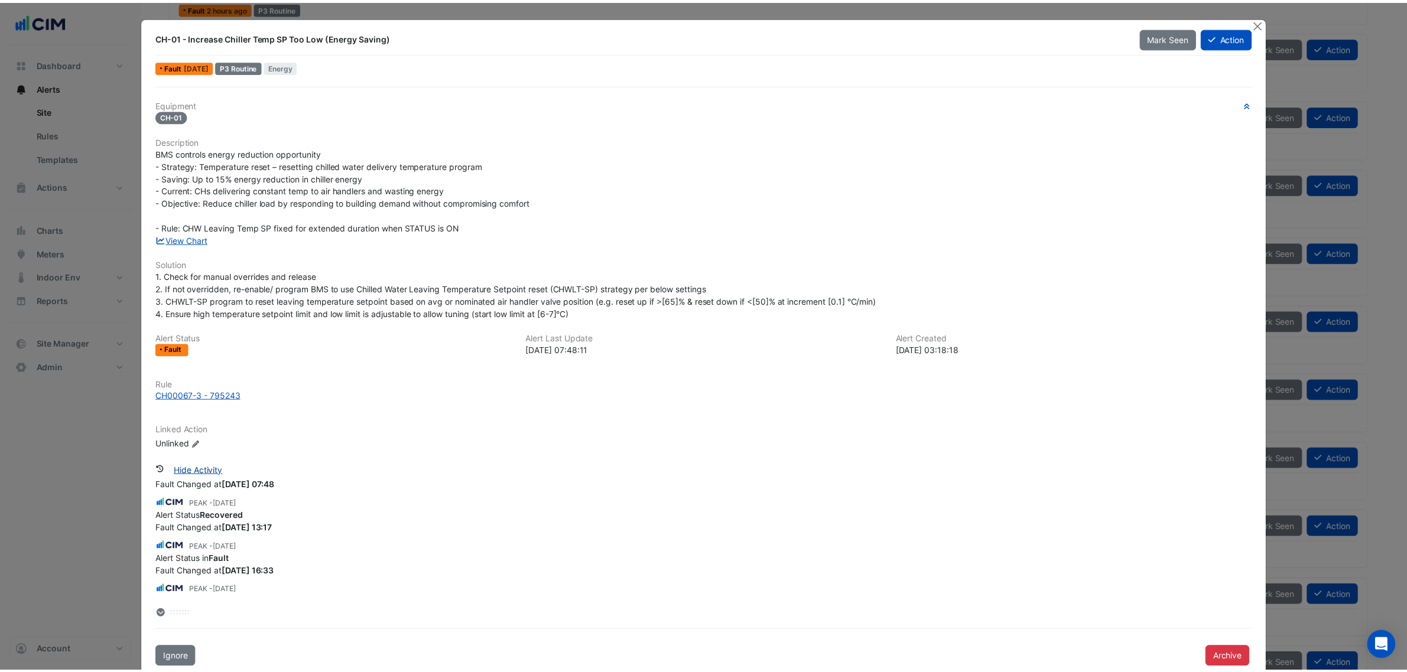
scroll to position [33, 0]
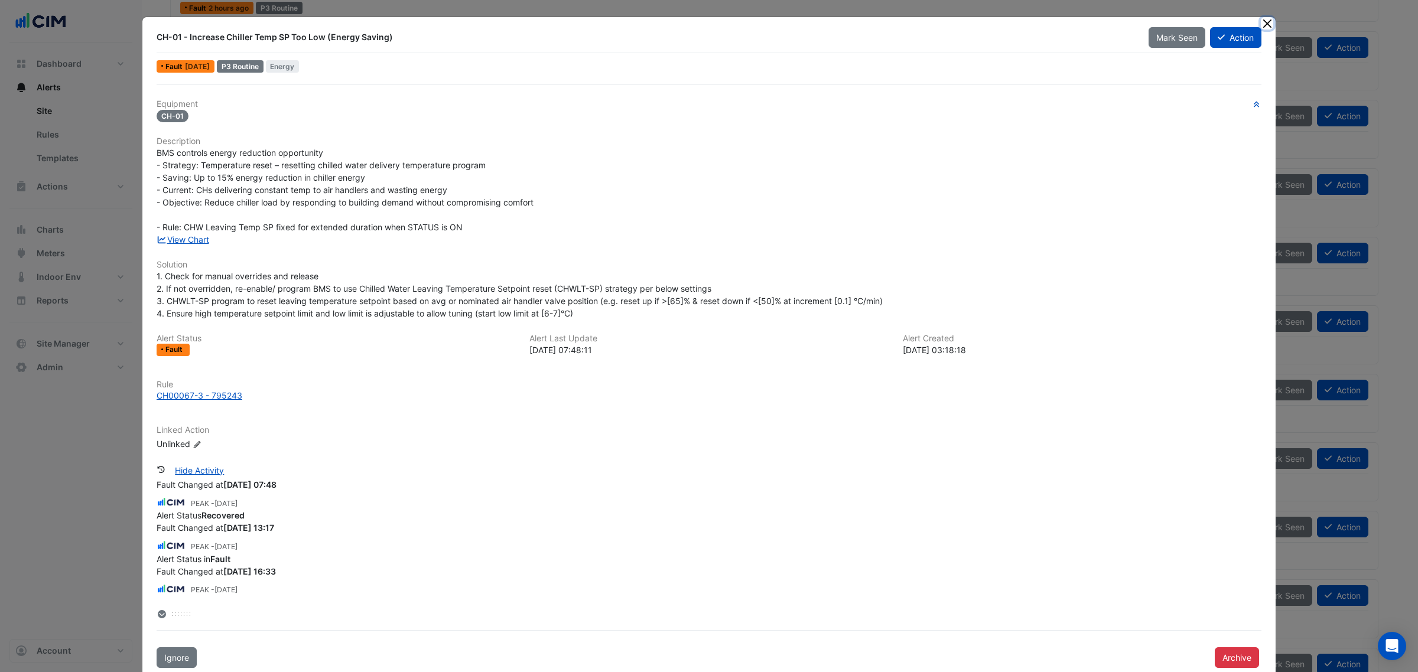
click at [1261, 22] on button "Close" at bounding box center [1267, 23] width 12 height 12
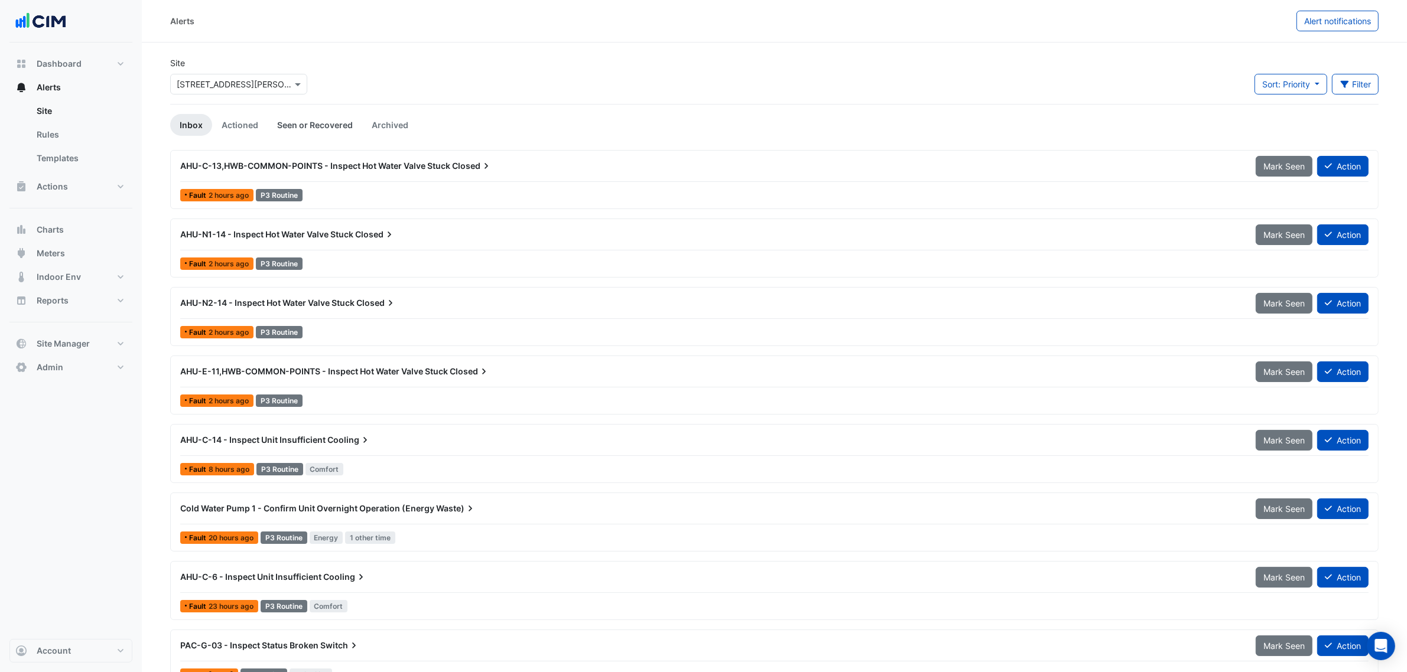
click at [307, 122] on link "Seen or Recovered" at bounding box center [315, 125] width 95 height 22
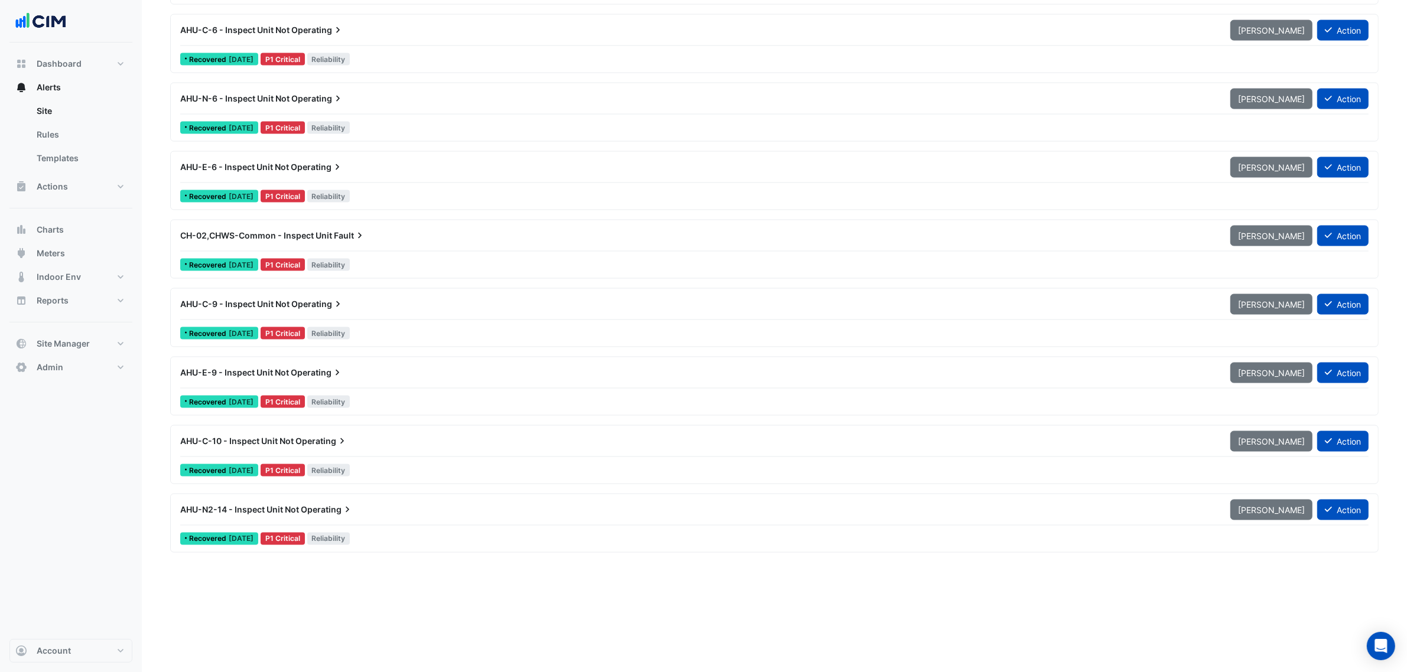
scroll to position [2068, 0]
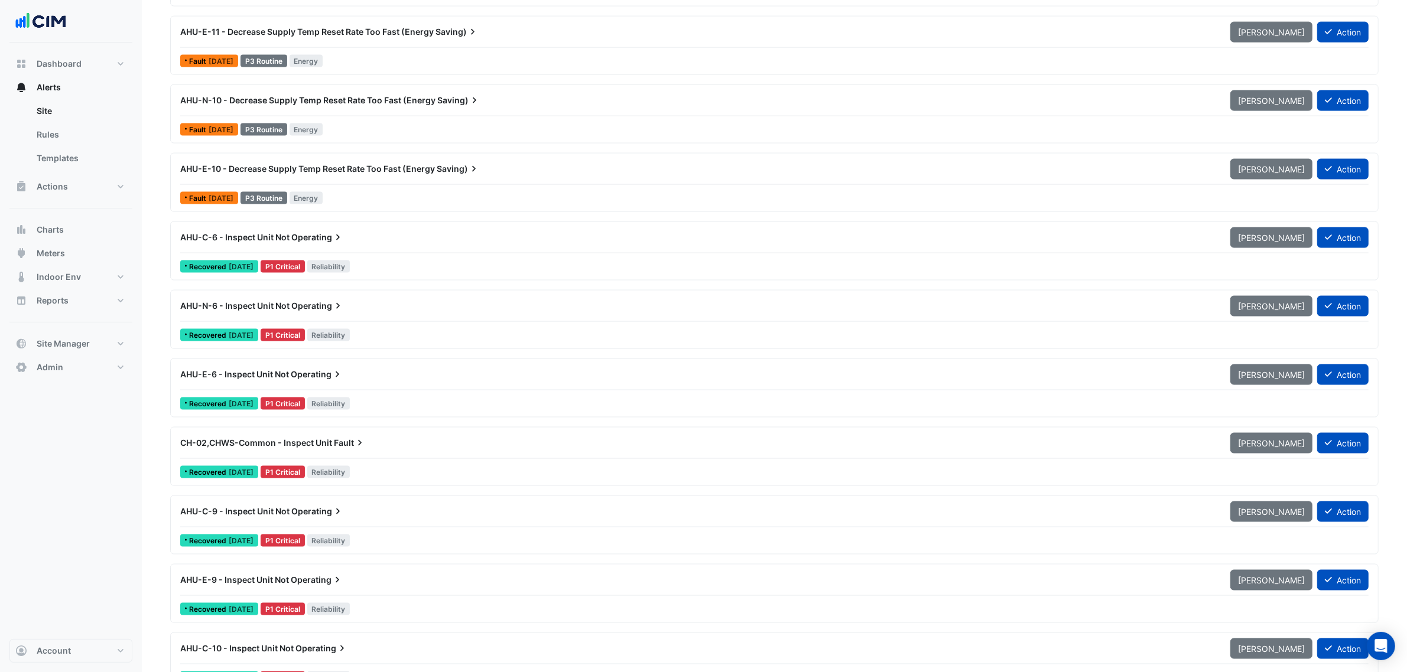
click at [314, 243] on span "Operating" at bounding box center [317, 238] width 53 height 12
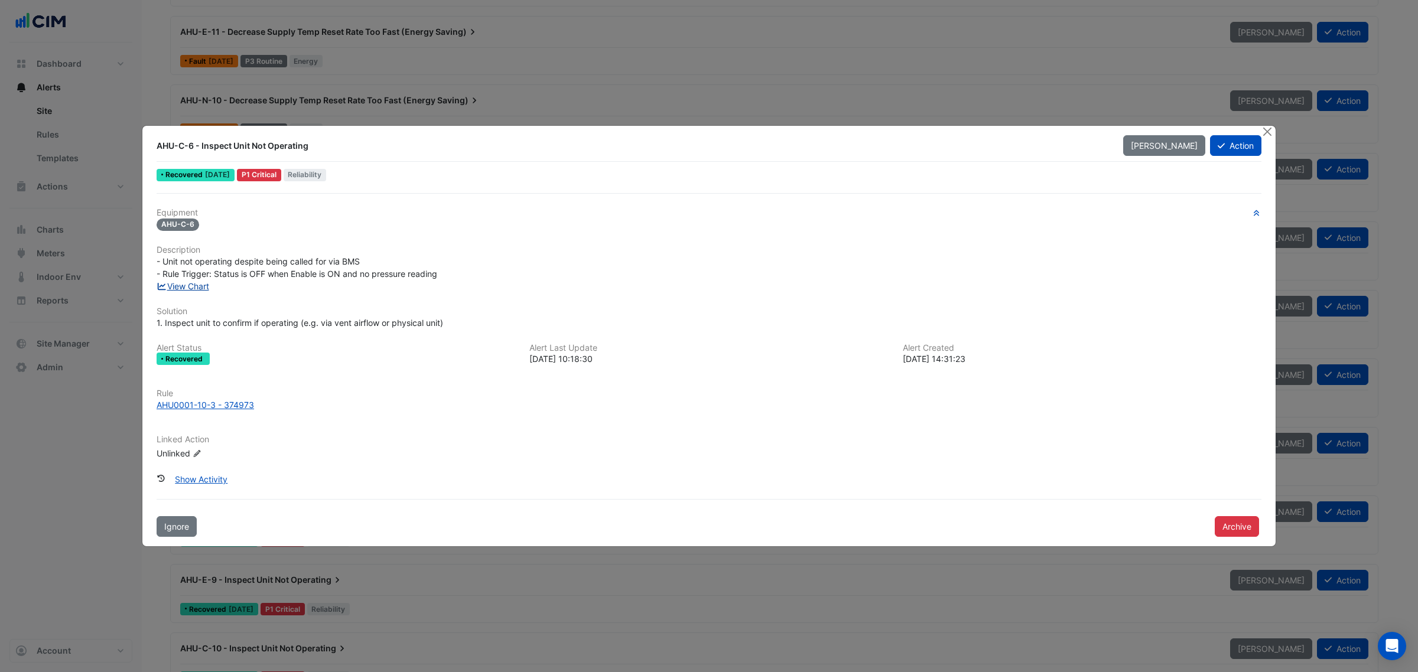
click at [181, 288] on link "View Chart" at bounding box center [183, 286] width 53 height 10
click at [1266, 134] on button "Close" at bounding box center [1267, 132] width 12 height 12
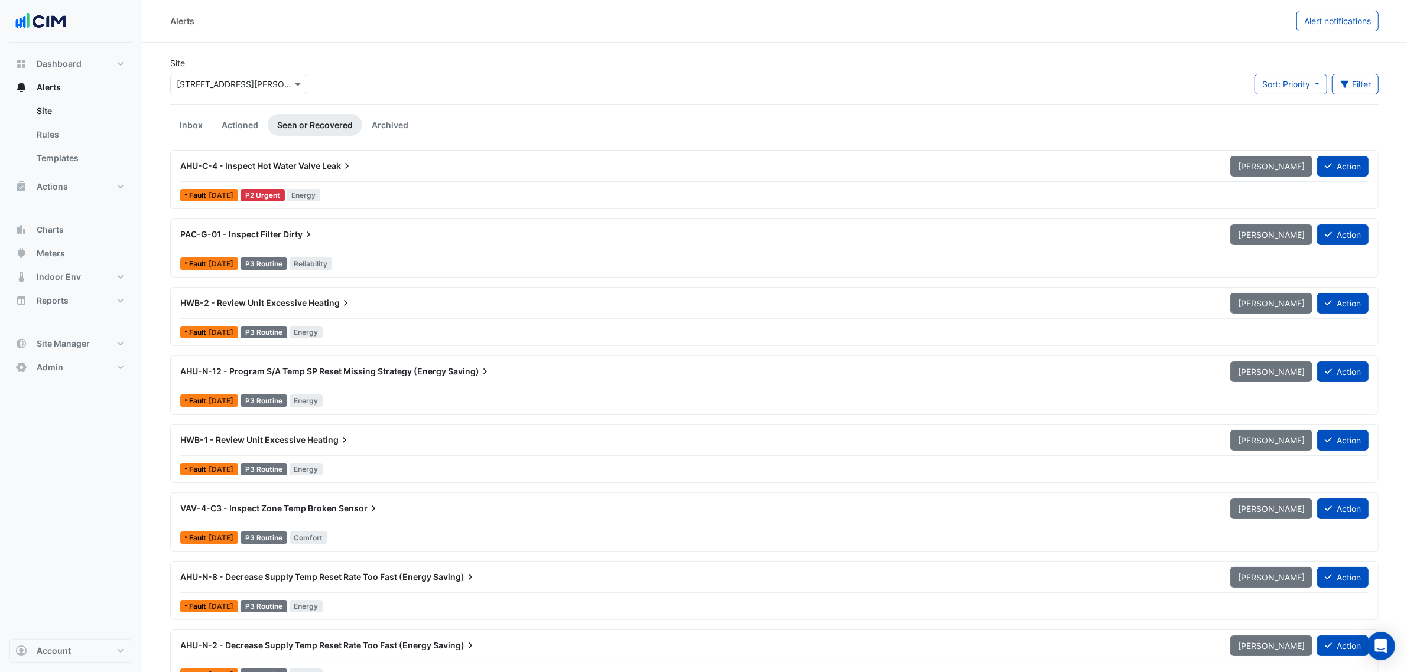
click at [312, 170] on span "AHU-C-4 - Inspect Hot Water Valve" at bounding box center [250, 166] width 140 height 10
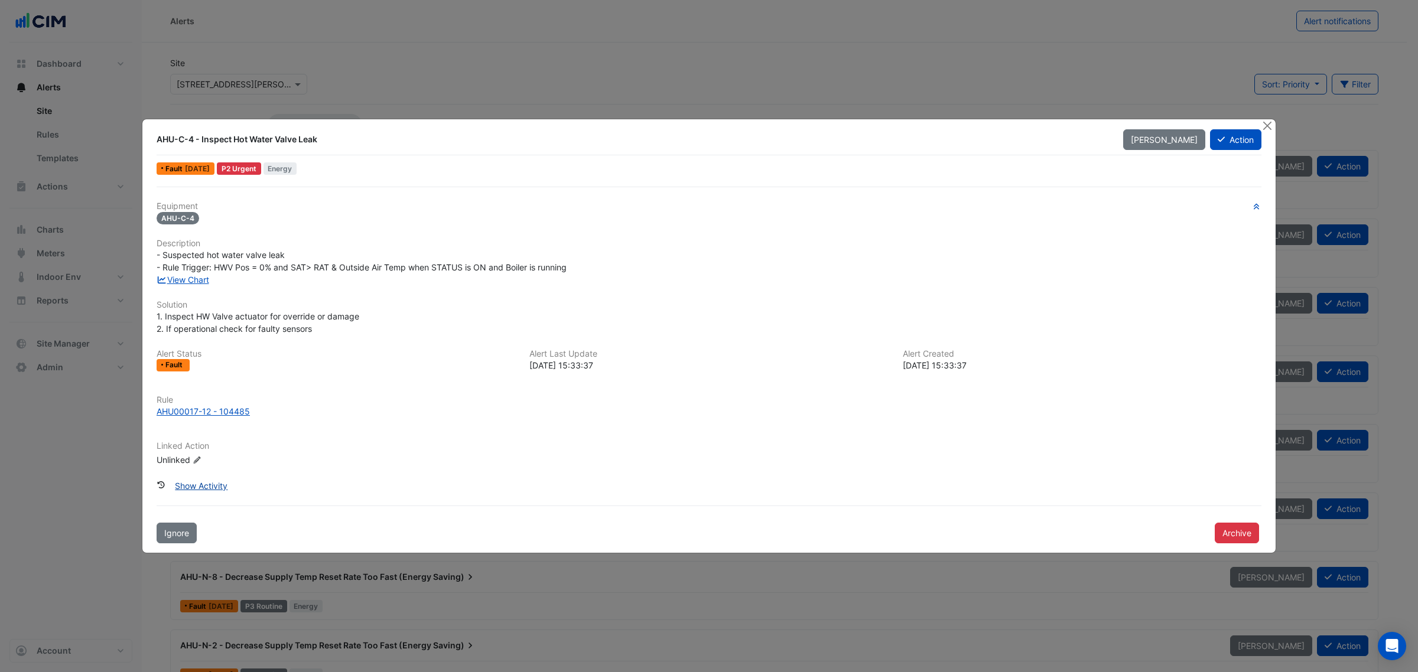
click at [201, 489] on button "Show Activity" at bounding box center [201, 486] width 68 height 21
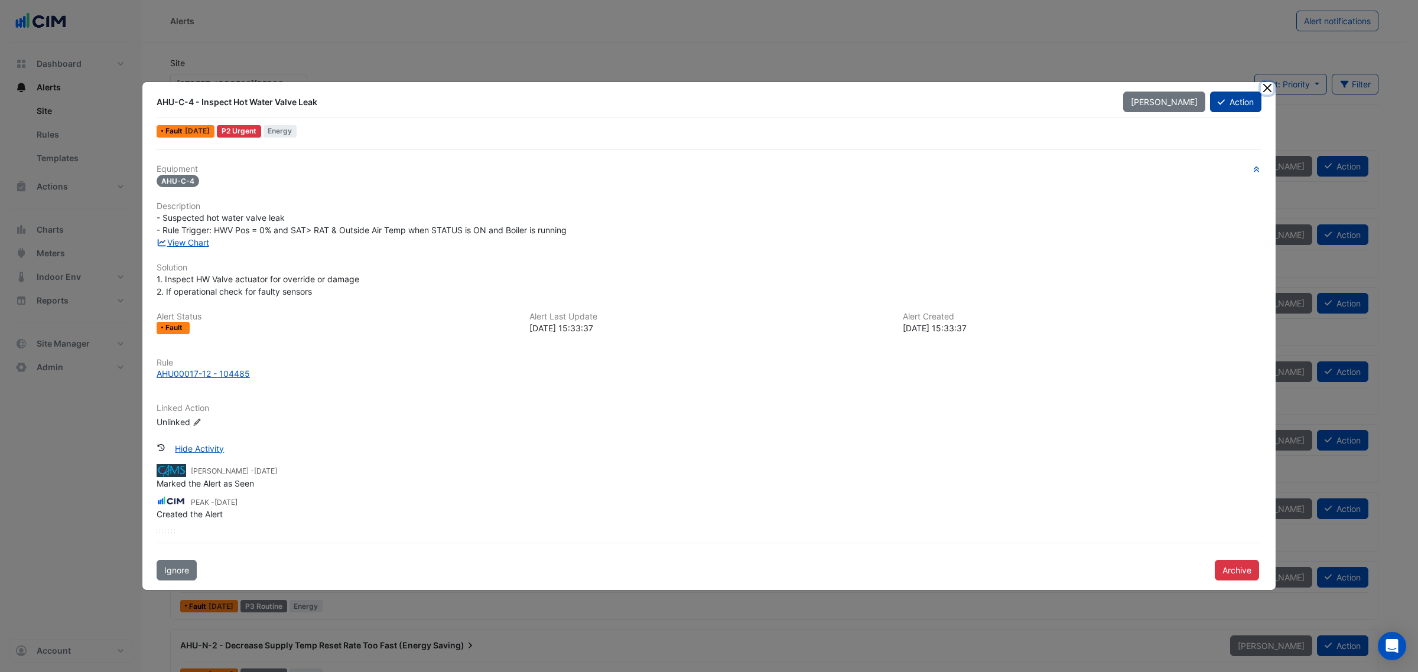
drag, startPoint x: 1267, startPoint y: 87, endPoint x: 1233, endPoint y: 102, distance: 37.3
click at [1267, 87] on button "Close" at bounding box center [1267, 88] width 12 height 12
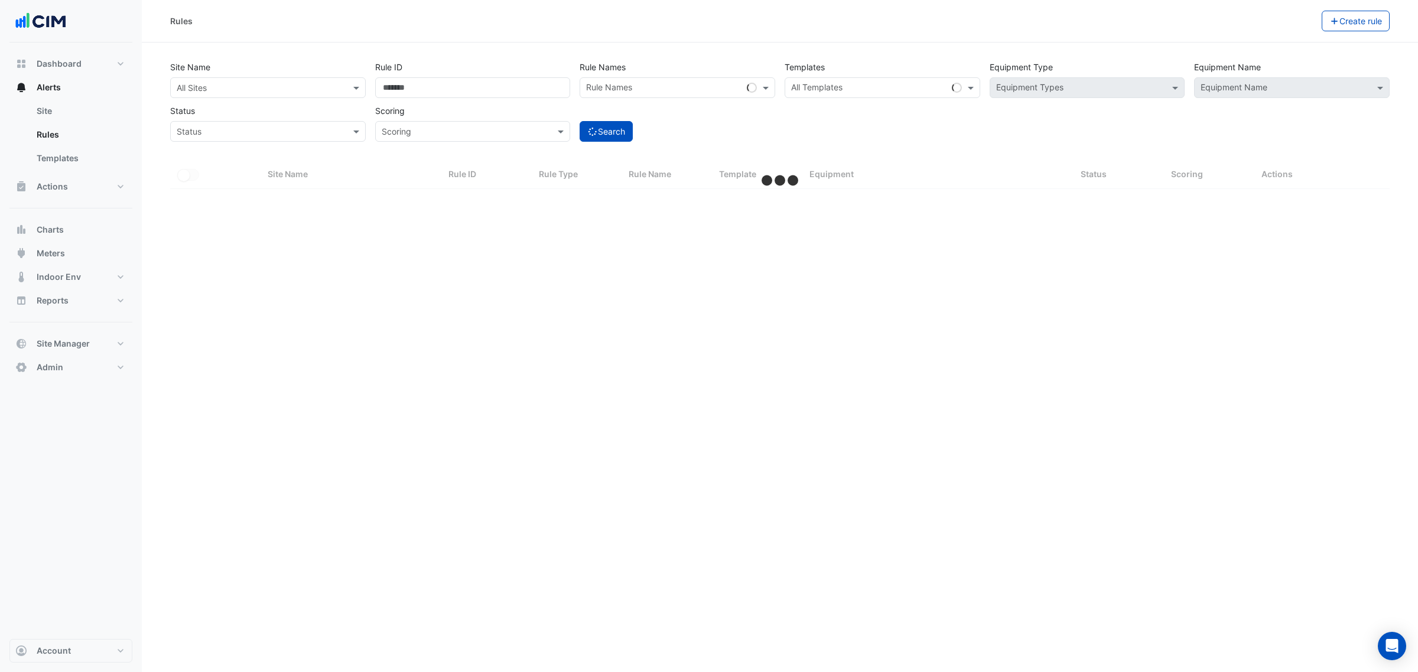
select select "**"
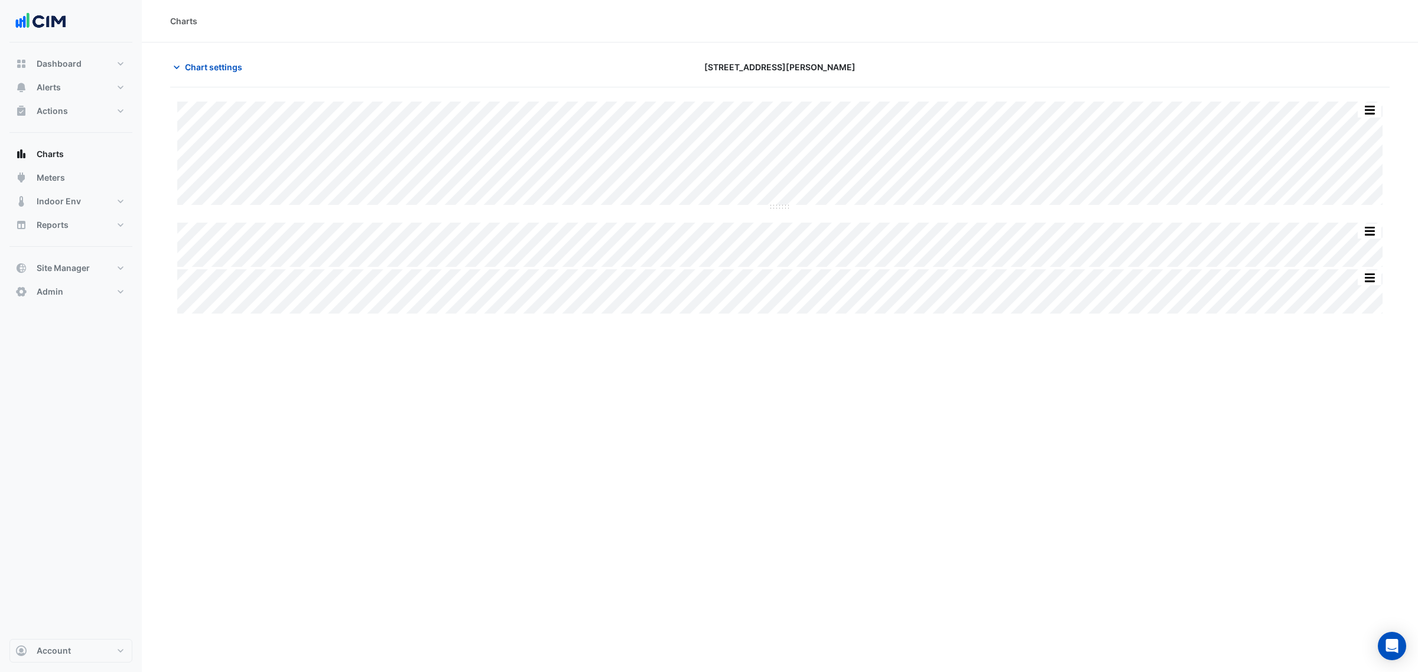
type input "**********"
click at [223, 69] on span "Chart settings" at bounding box center [213, 67] width 57 height 12
